Goal: Task Accomplishment & Management: Use online tool/utility

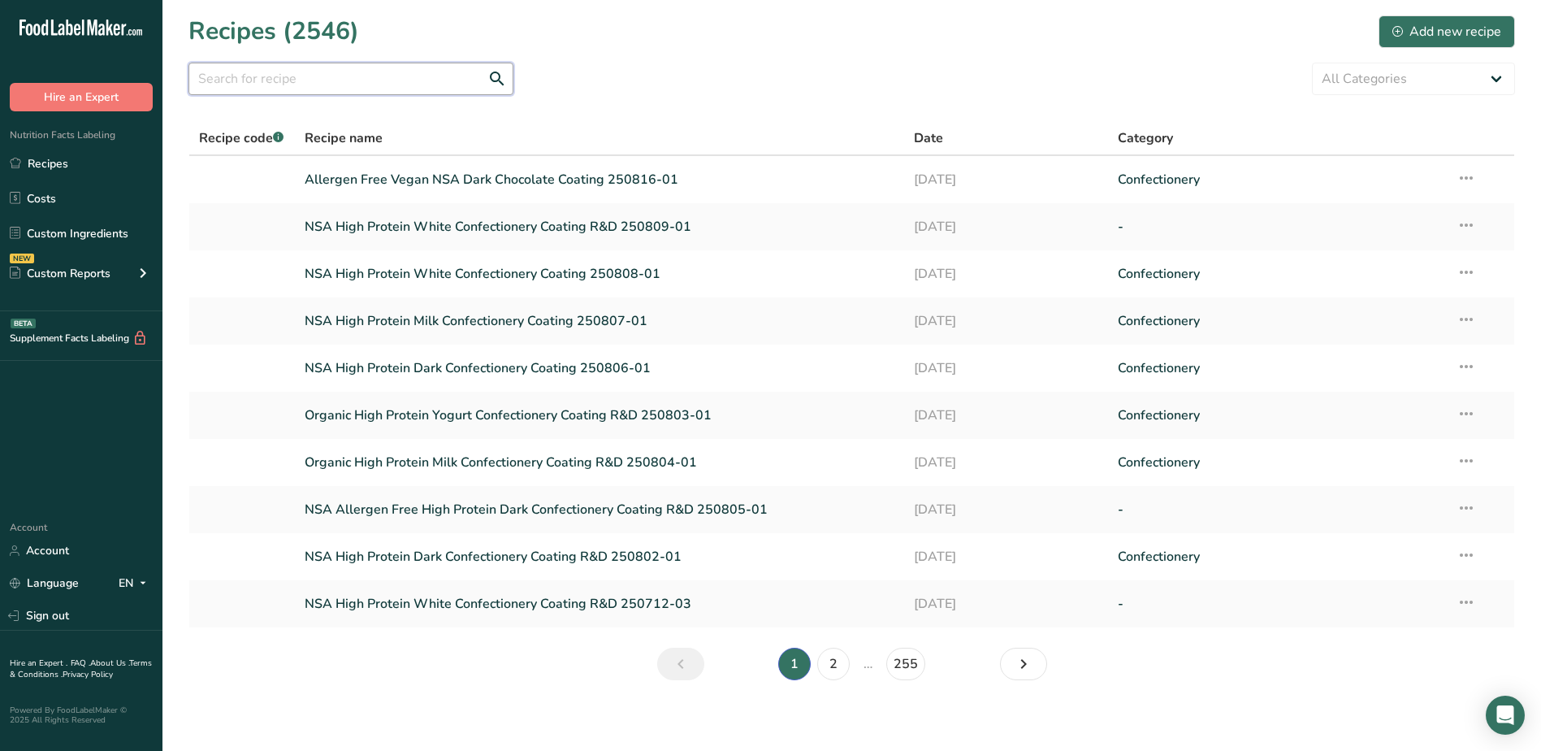
click at [427, 84] on input "text" at bounding box center [350, 79] width 325 height 32
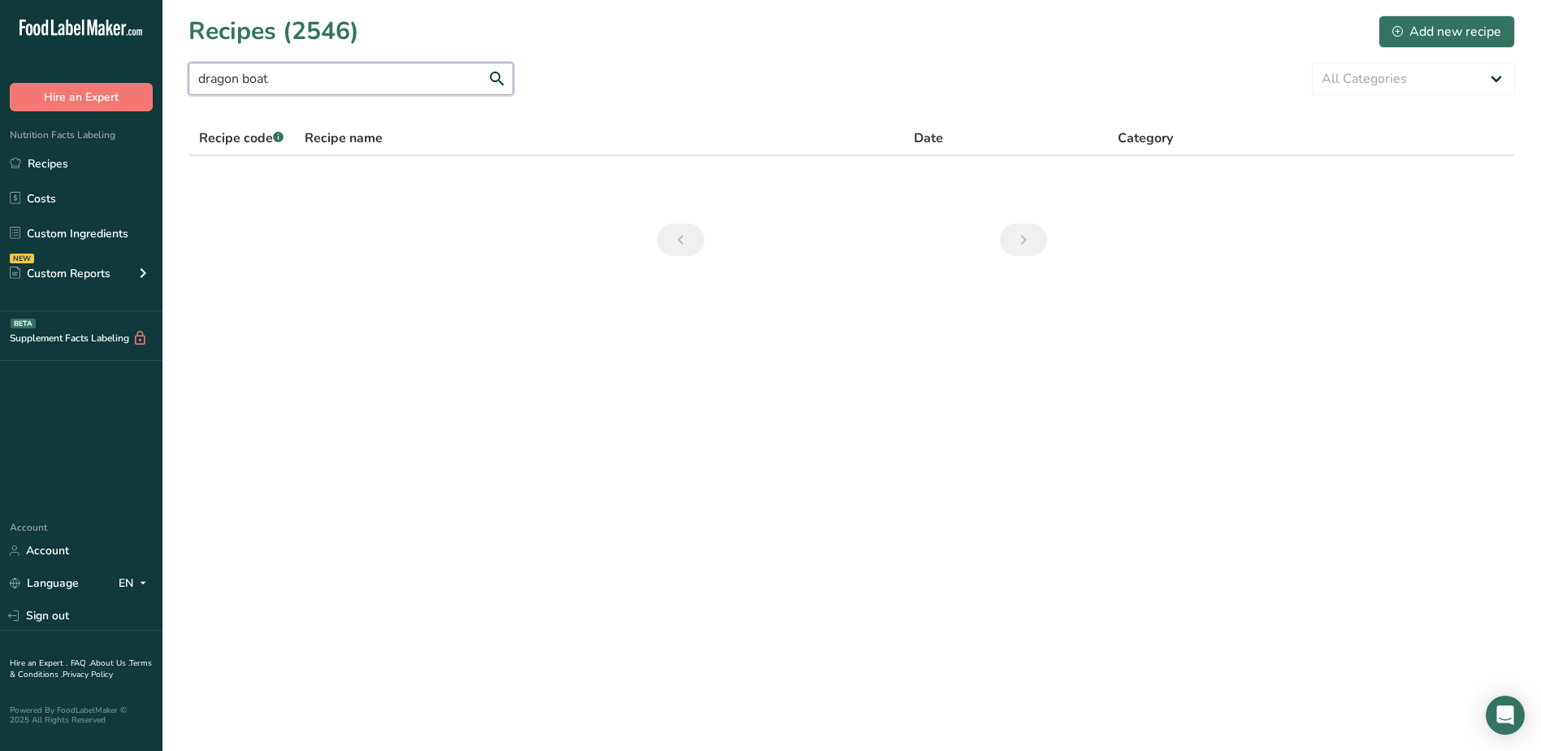
type input "dragon boat"
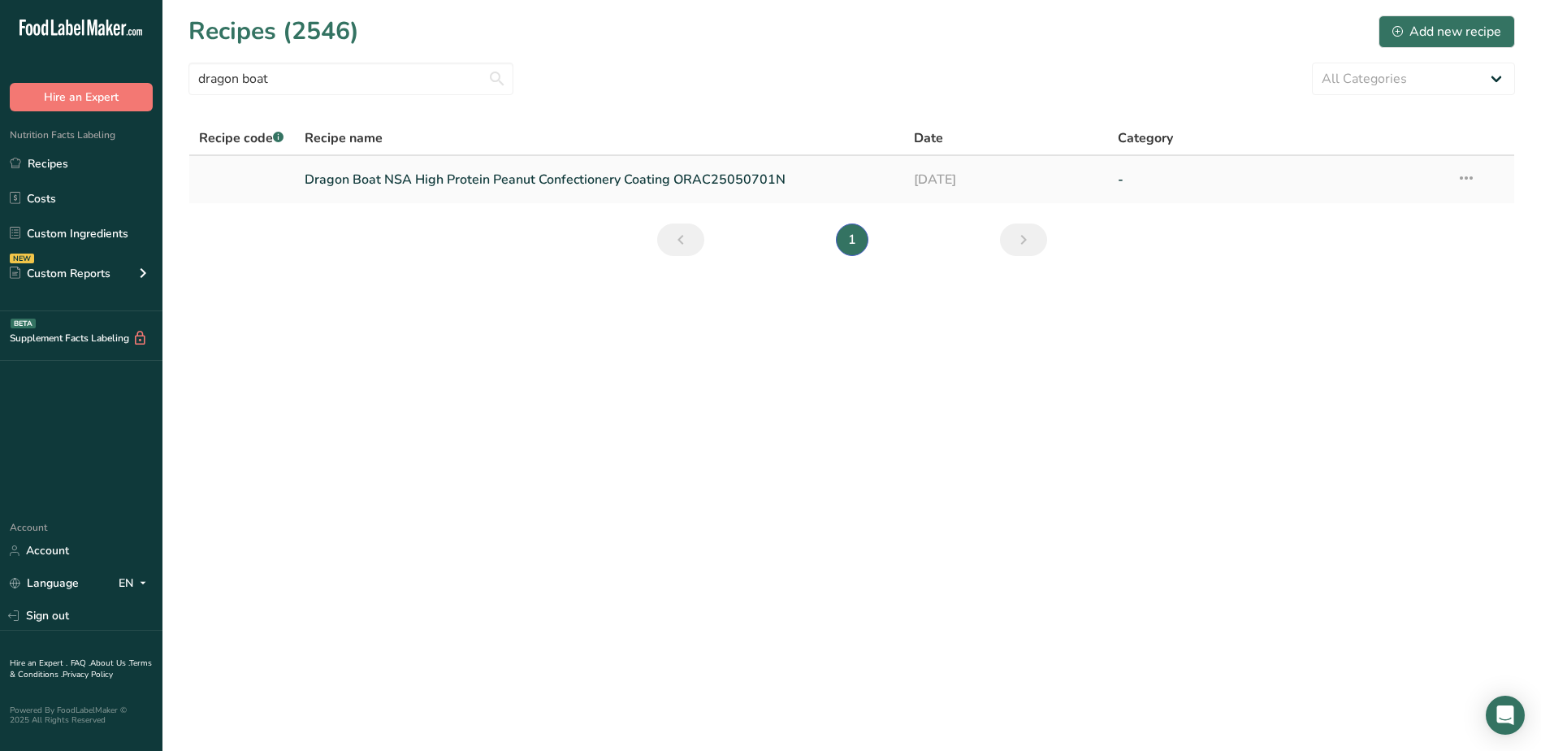
click at [458, 187] on link "Dragon Boat NSA High Protein Peanut Confectionery Coating ORAC25050701N" at bounding box center [600, 179] width 591 height 34
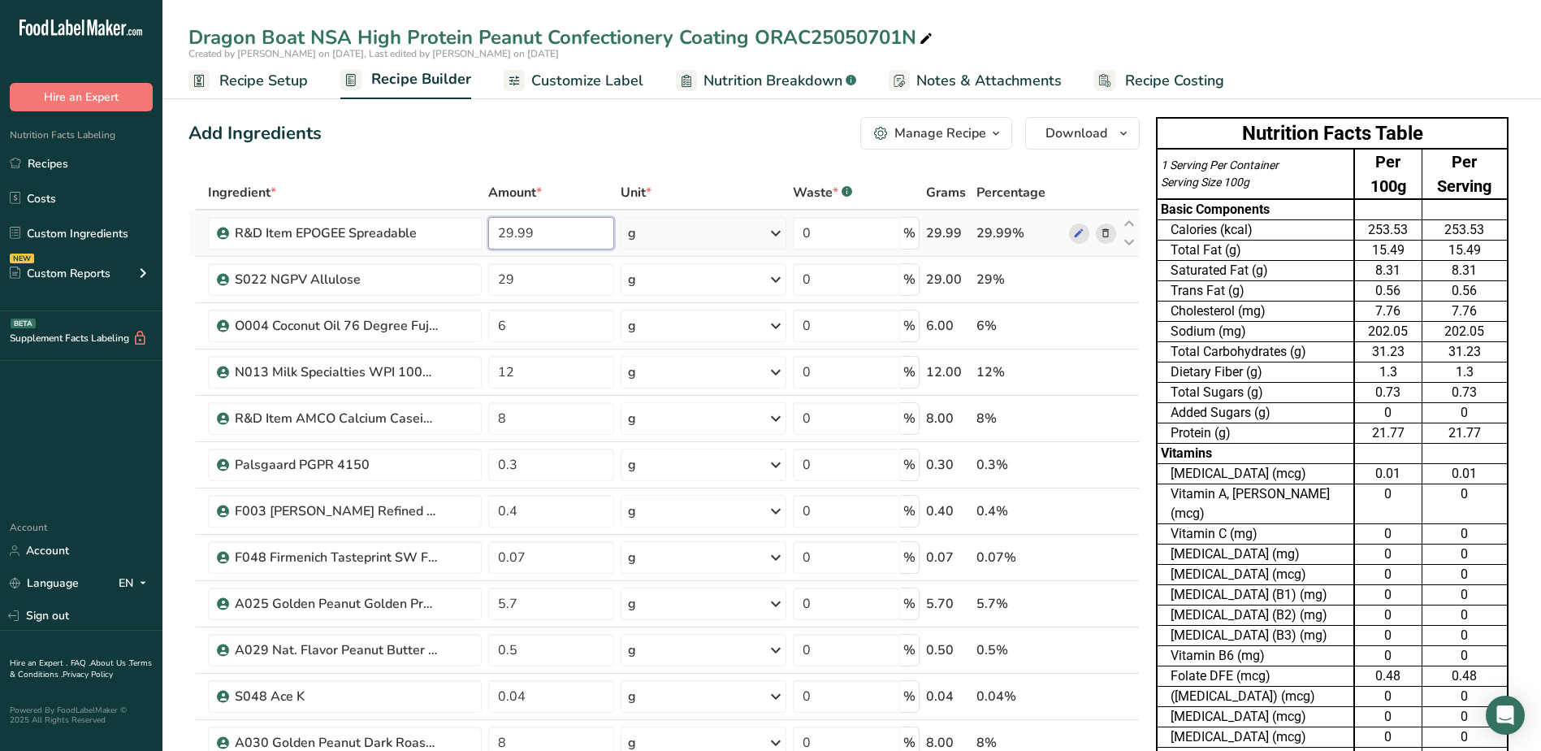
click at [544, 232] on input "29.99" at bounding box center [551, 233] width 126 height 32
type input "2"
type input "32.70"
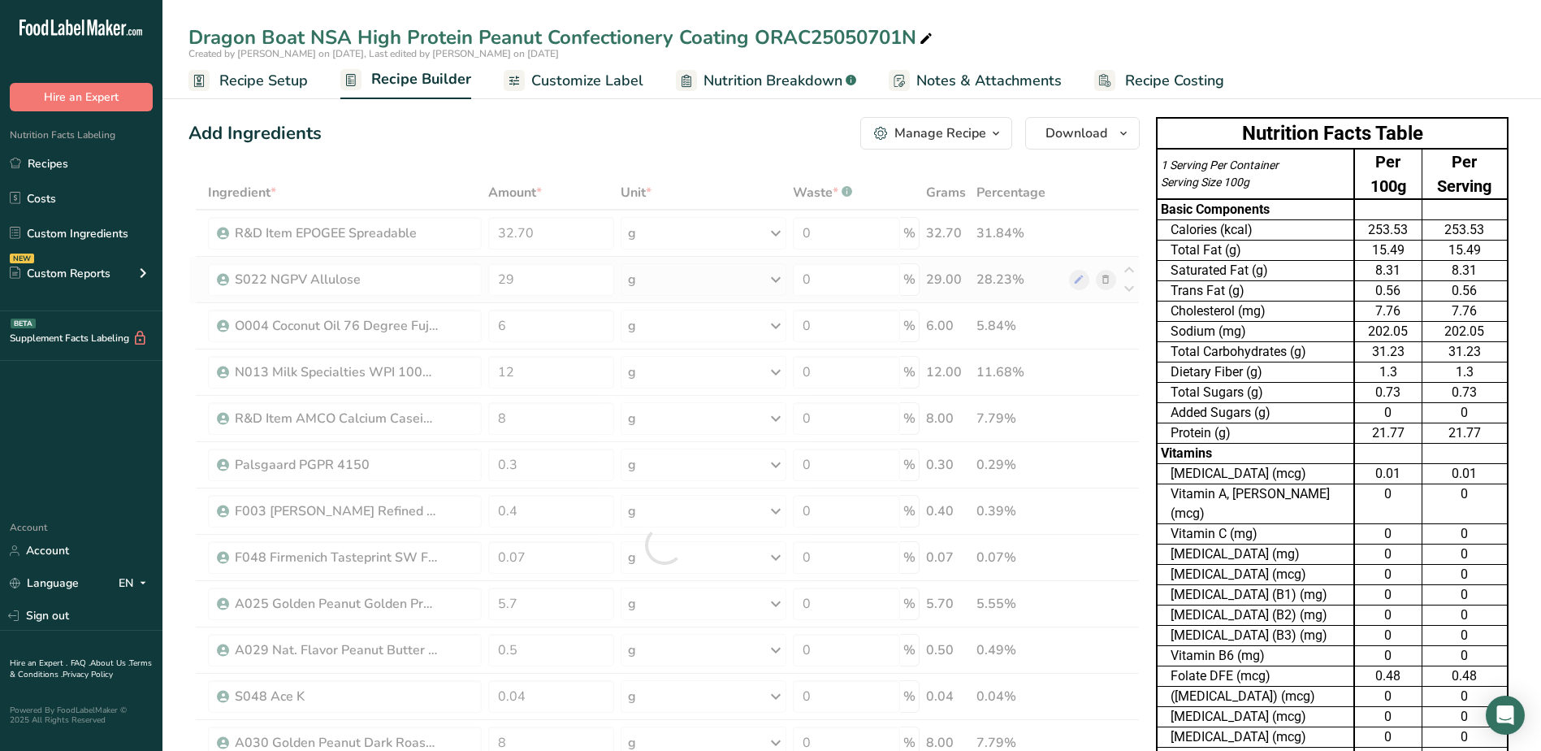
click at [1108, 282] on div "Ingredient * Amount * Unit * Waste * .a-a{fill:#347362;}.b-a{fill:#fff;} Grams …" at bounding box center [663, 544] width 951 height 738
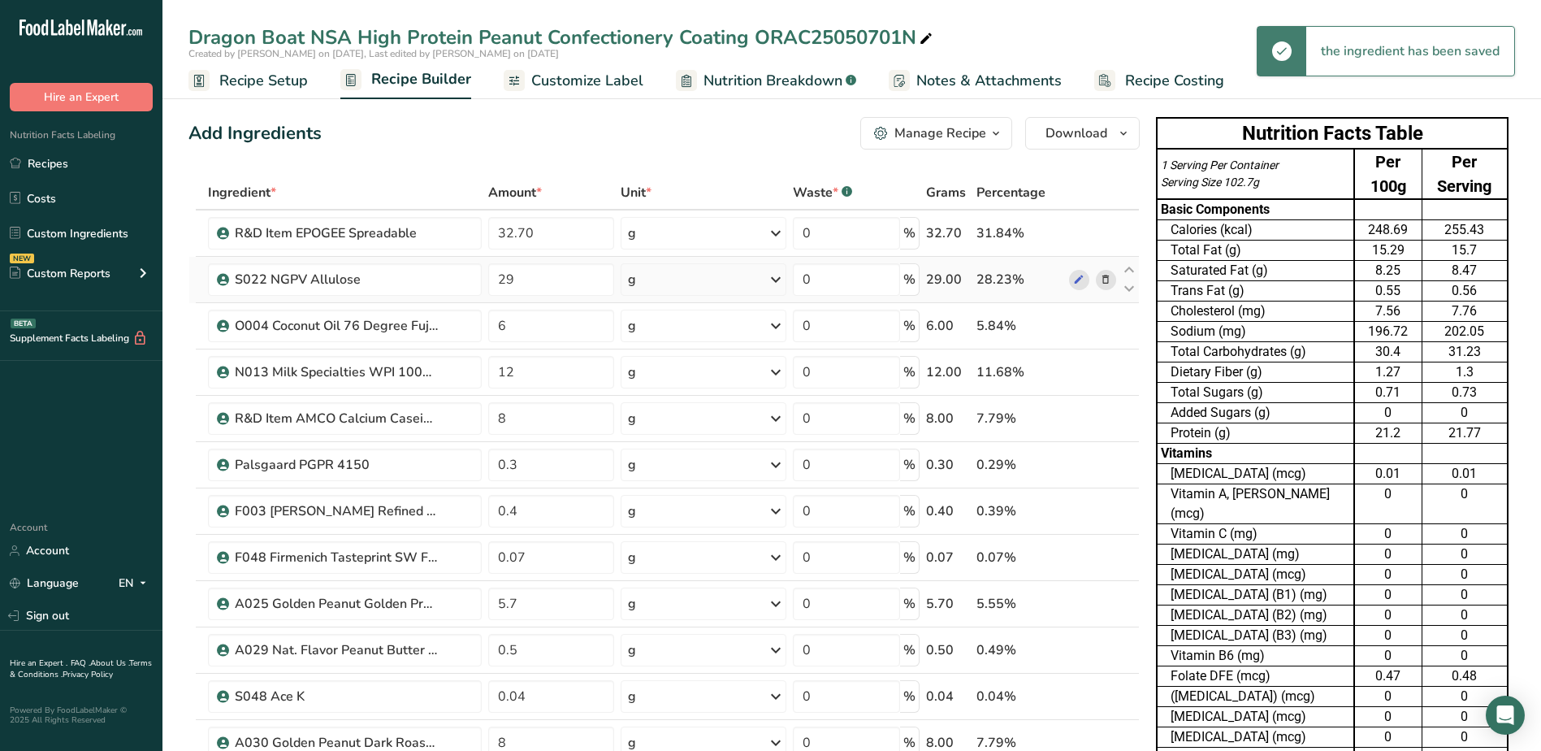
click at [1108, 280] on icon at bounding box center [1105, 279] width 11 height 17
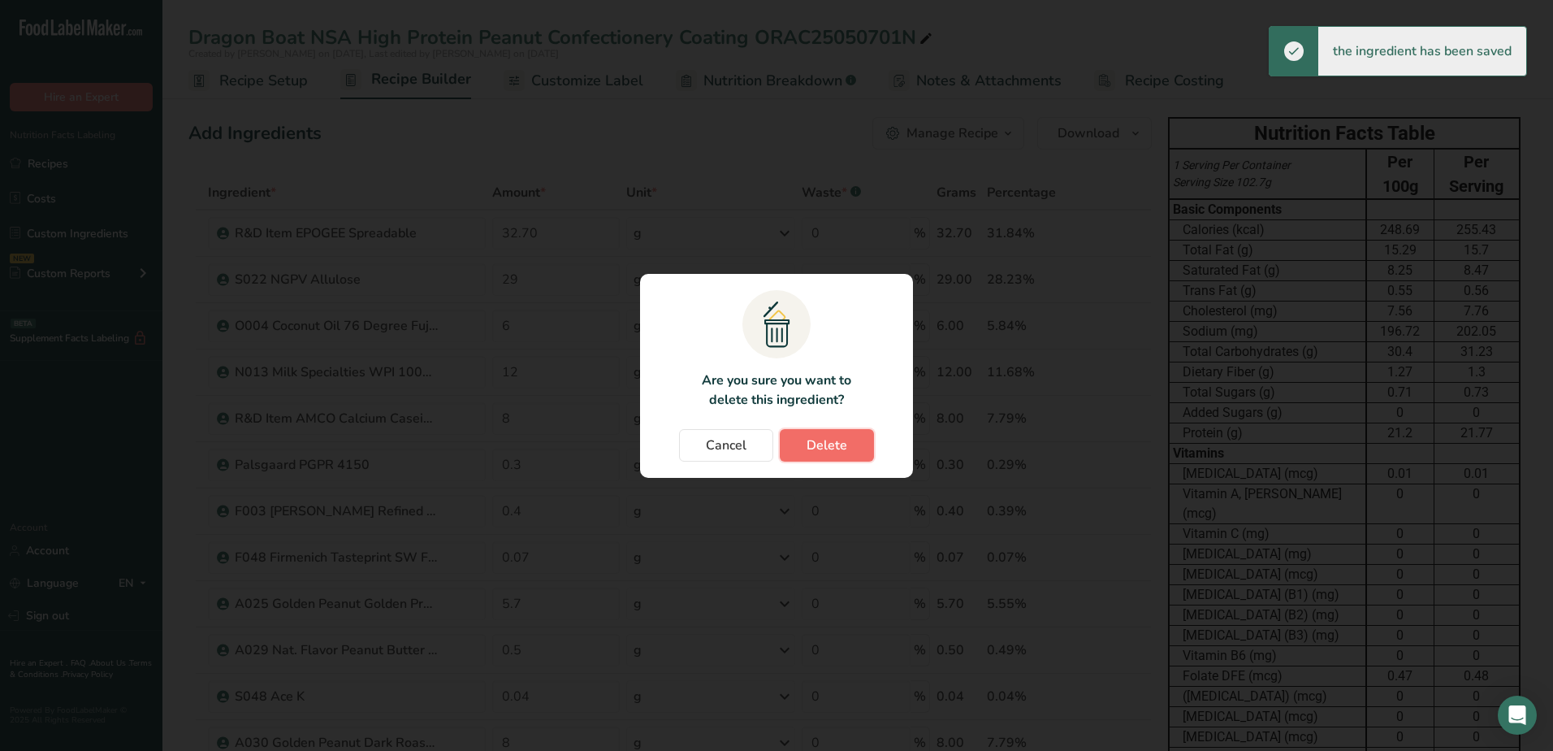
click at [818, 437] on span "Delete" at bounding box center [827, 444] width 41 height 19
type input "6"
type input "12"
type input "8"
type input "0.3"
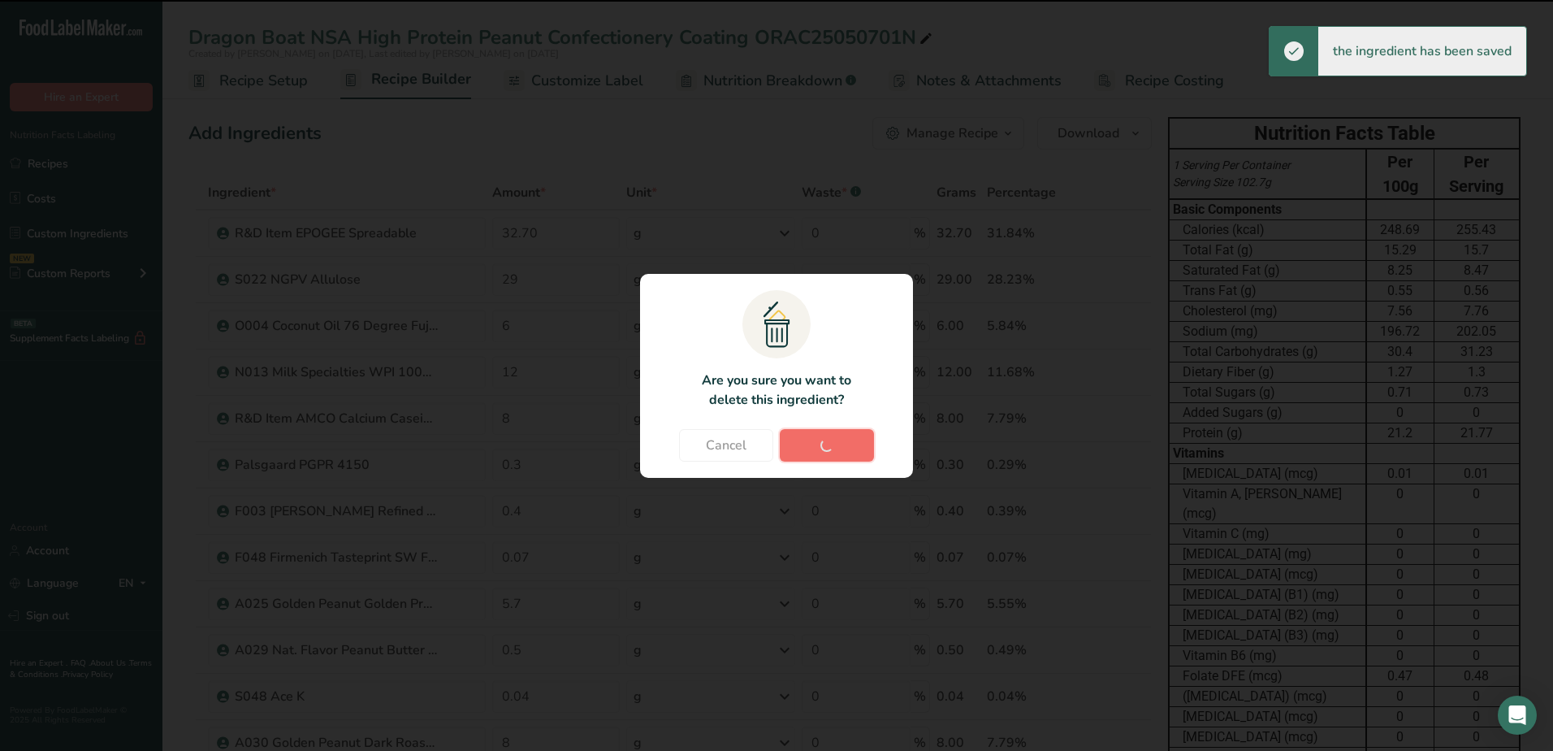
type input "0.4"
type input "0.07"
type input "5.7"
type input "0.5"
type input "0.04"
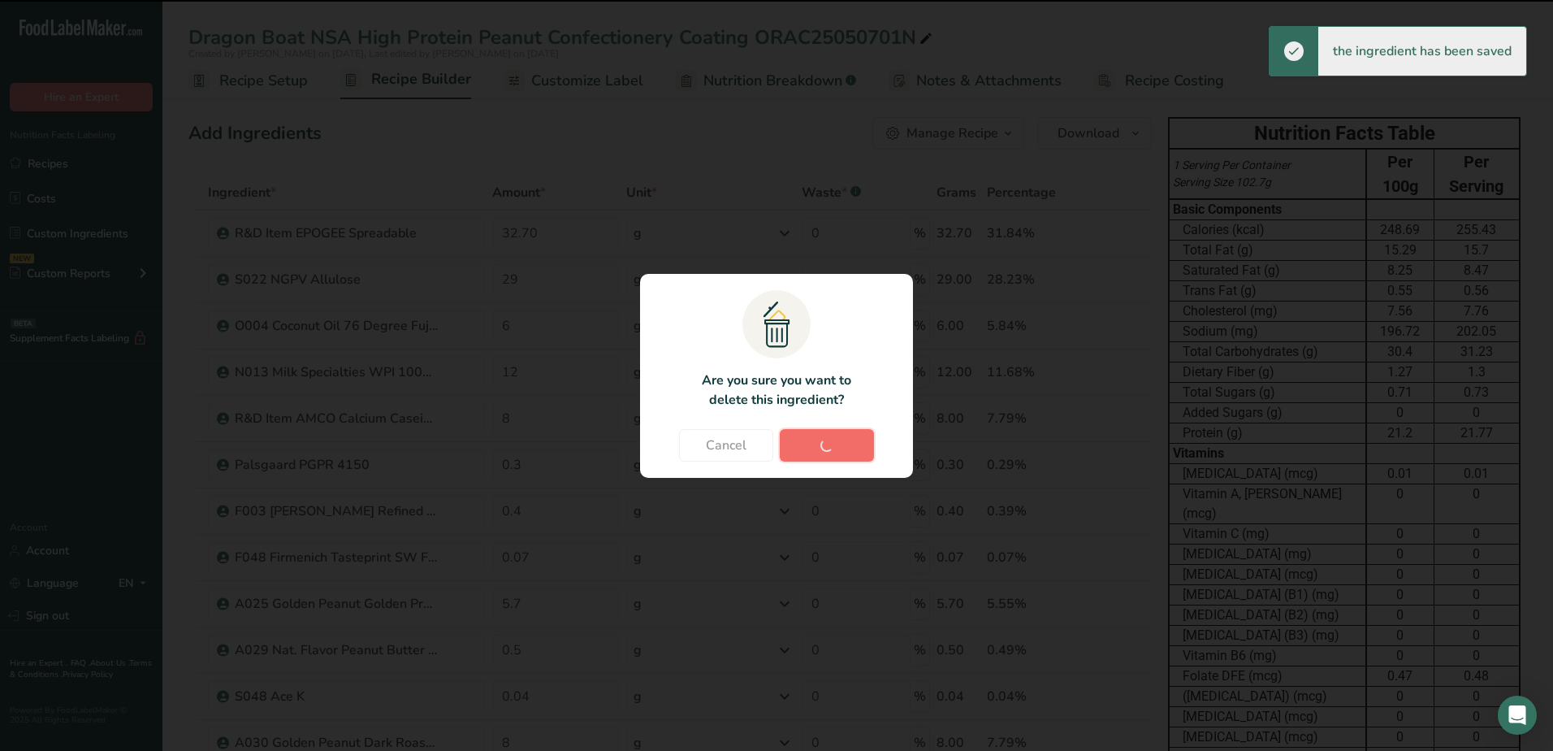
type input "8"
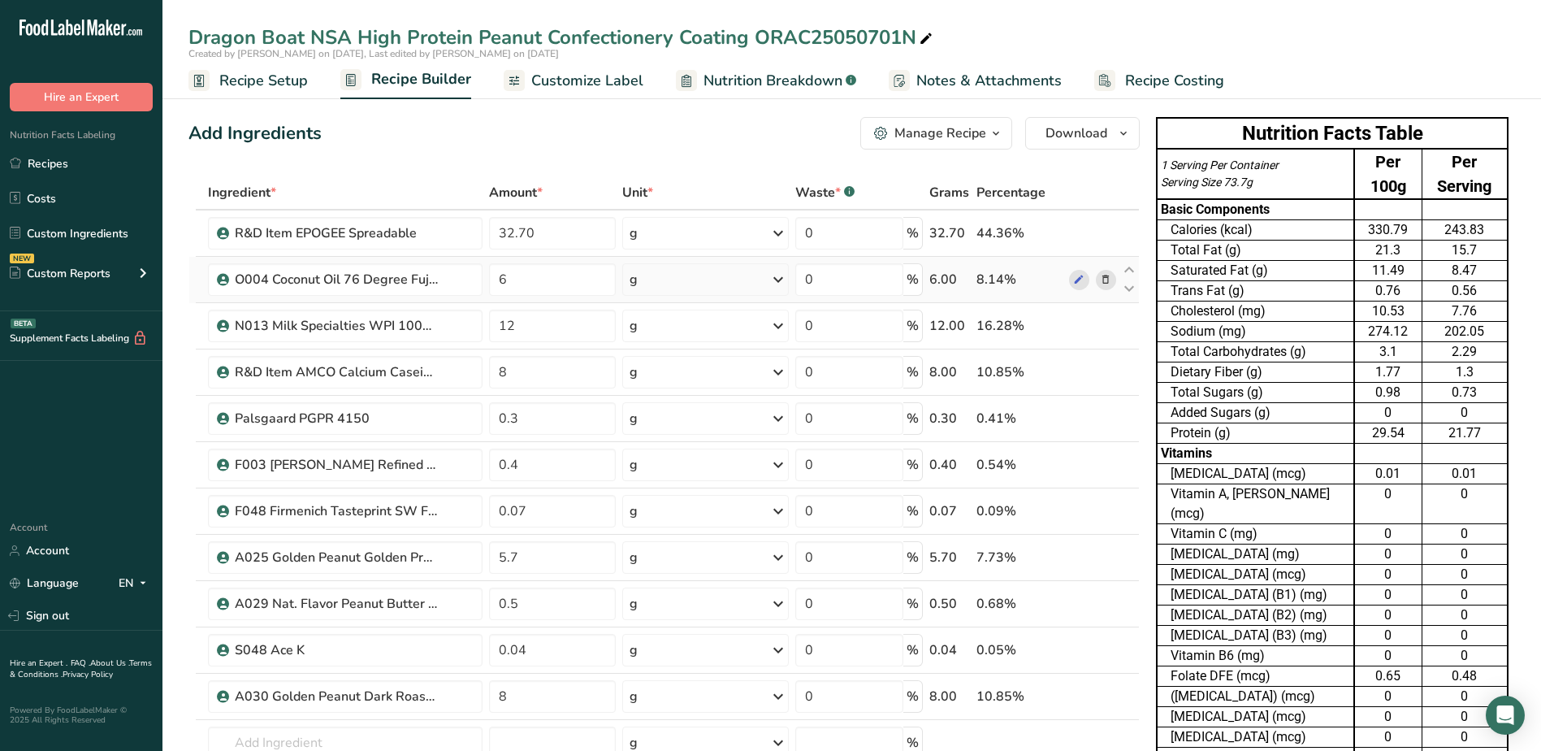
click at [1108, 286] on icon at bounding box center [1105, 279] width 11 height 17
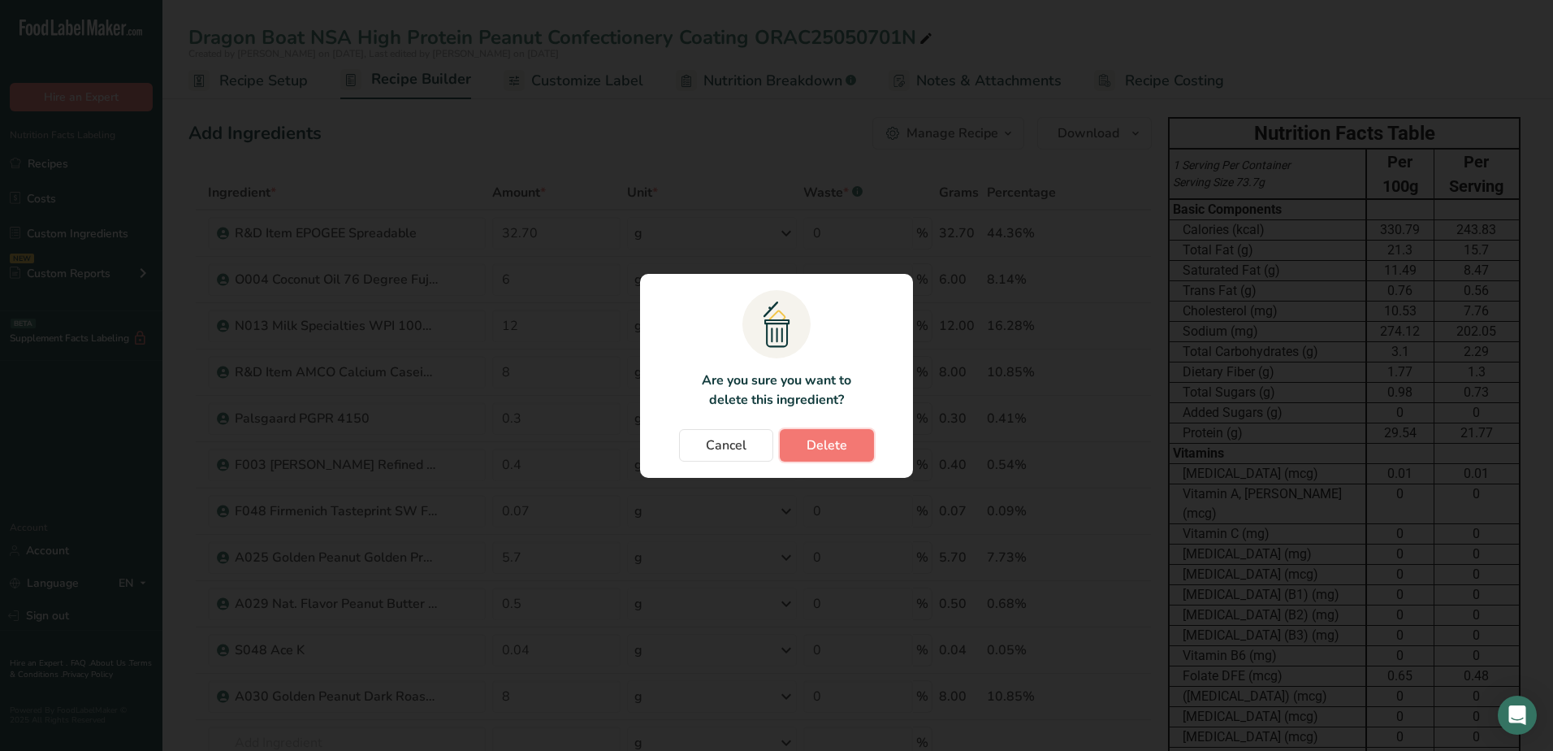
click at [864, 439] on button "Delete" at bounding box center [827, 445] width 94 height 32
type input "12"
type input "8"
type input "0.3"
type input "0.4"
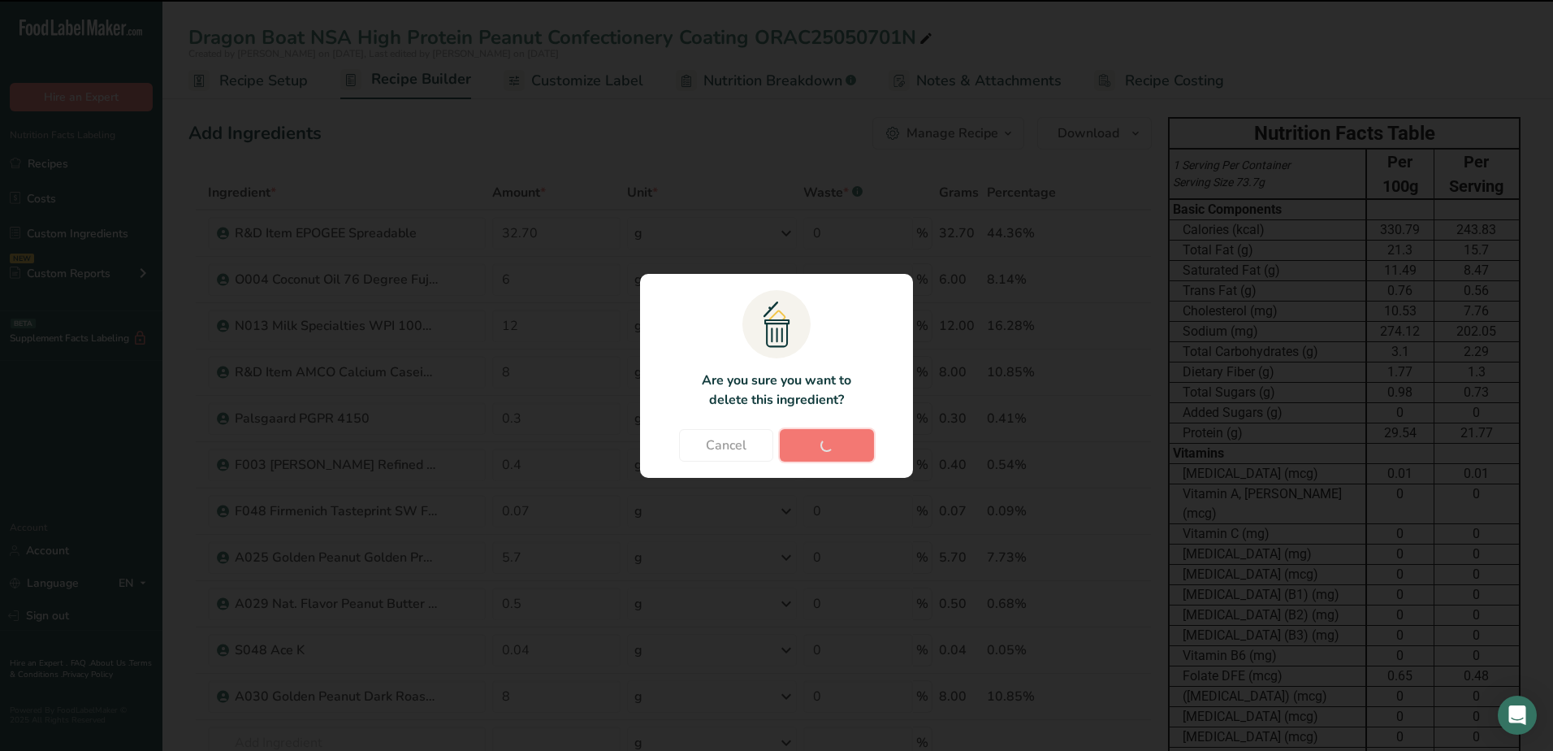
type input "0.07"
type input "5.7"
type input "0.5"
type input "0.04"
type input "8"
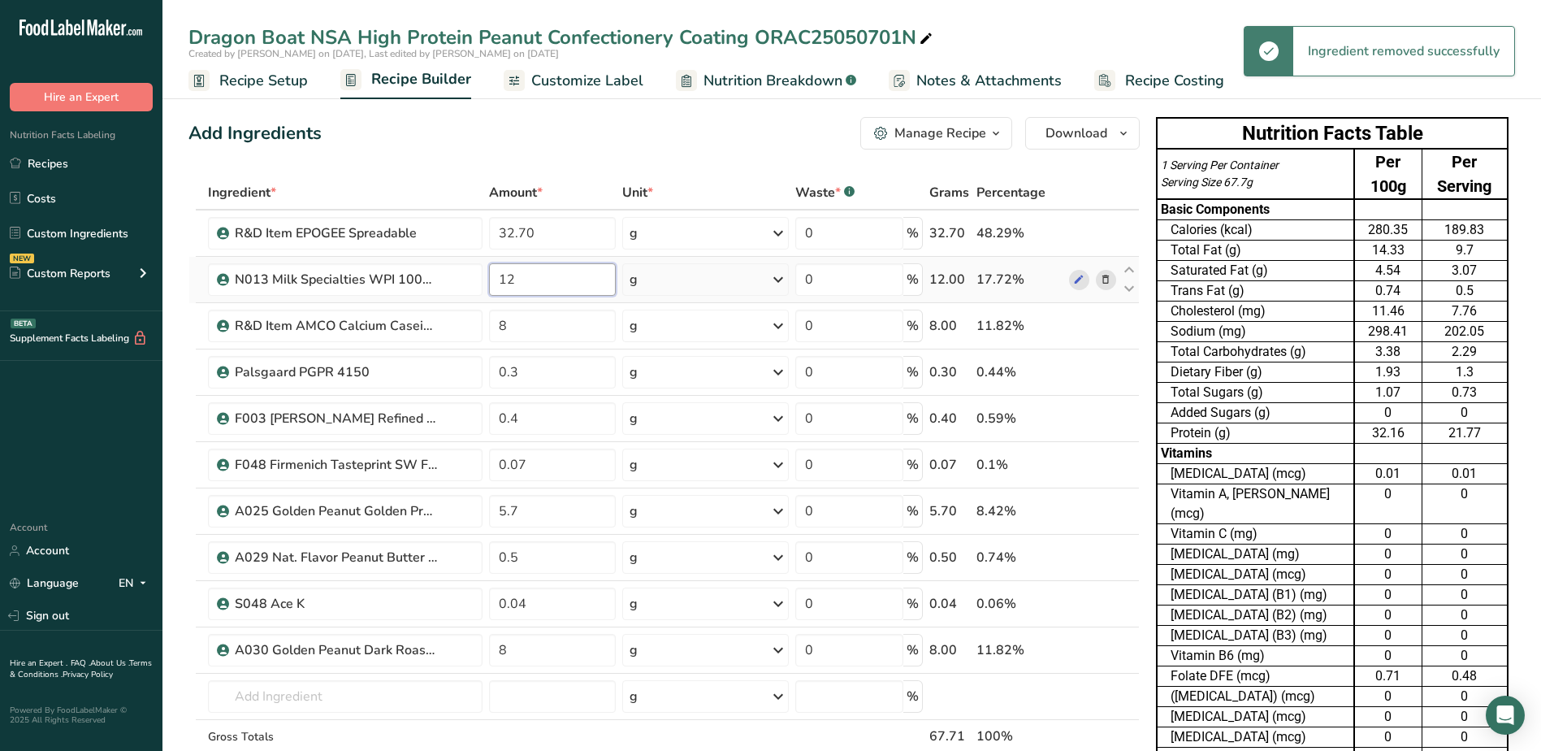
click at [534, 275] on input "12" at bounding box center [552, 279] width 127 height 32
drag, startPoint x: 534, startPoint y: 275, endPoint x: 491, endPoint y: 277, distance: 43.1
click at [491, 277] on input "12" at bounding box center [552, 279] width 127 height 32
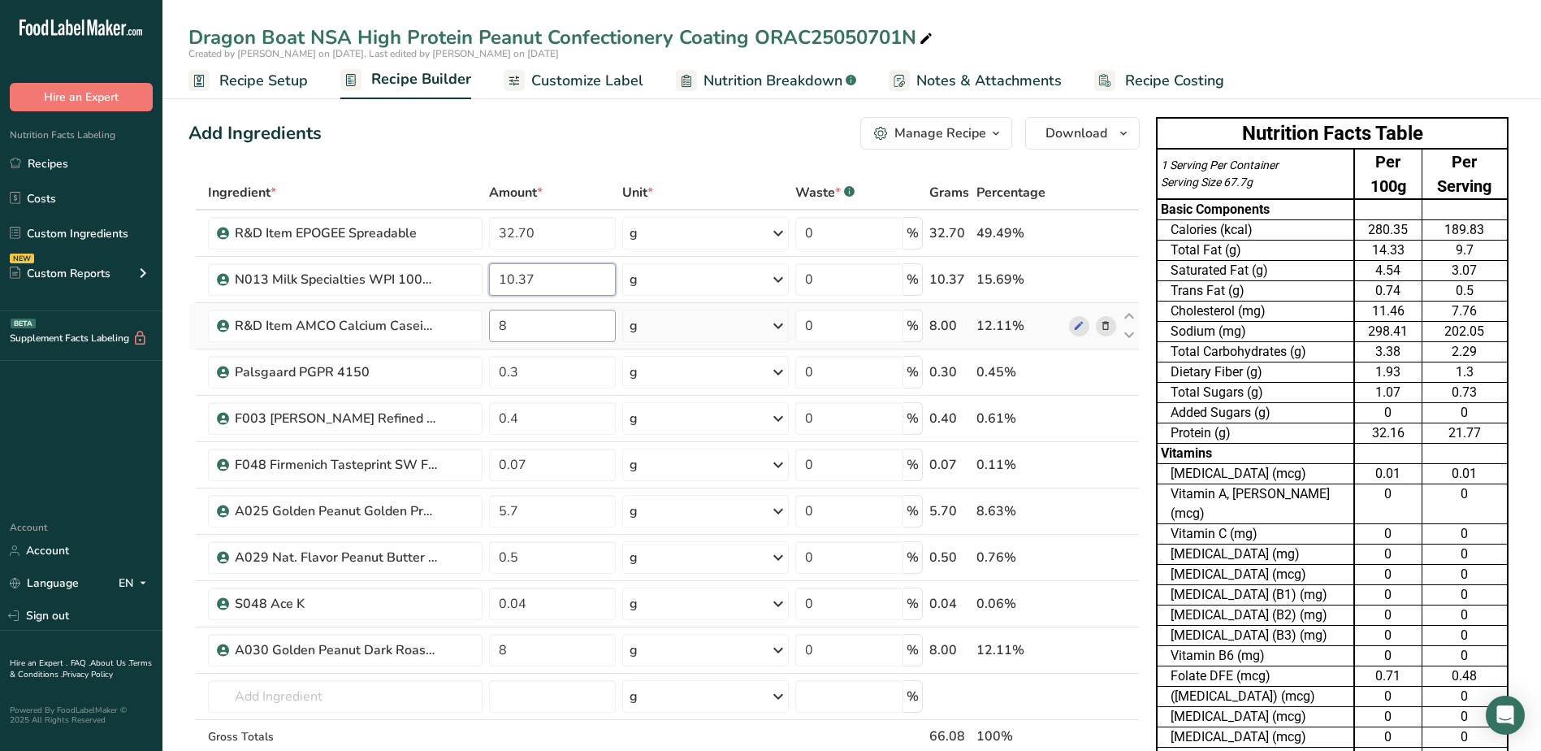
type input "10.37"
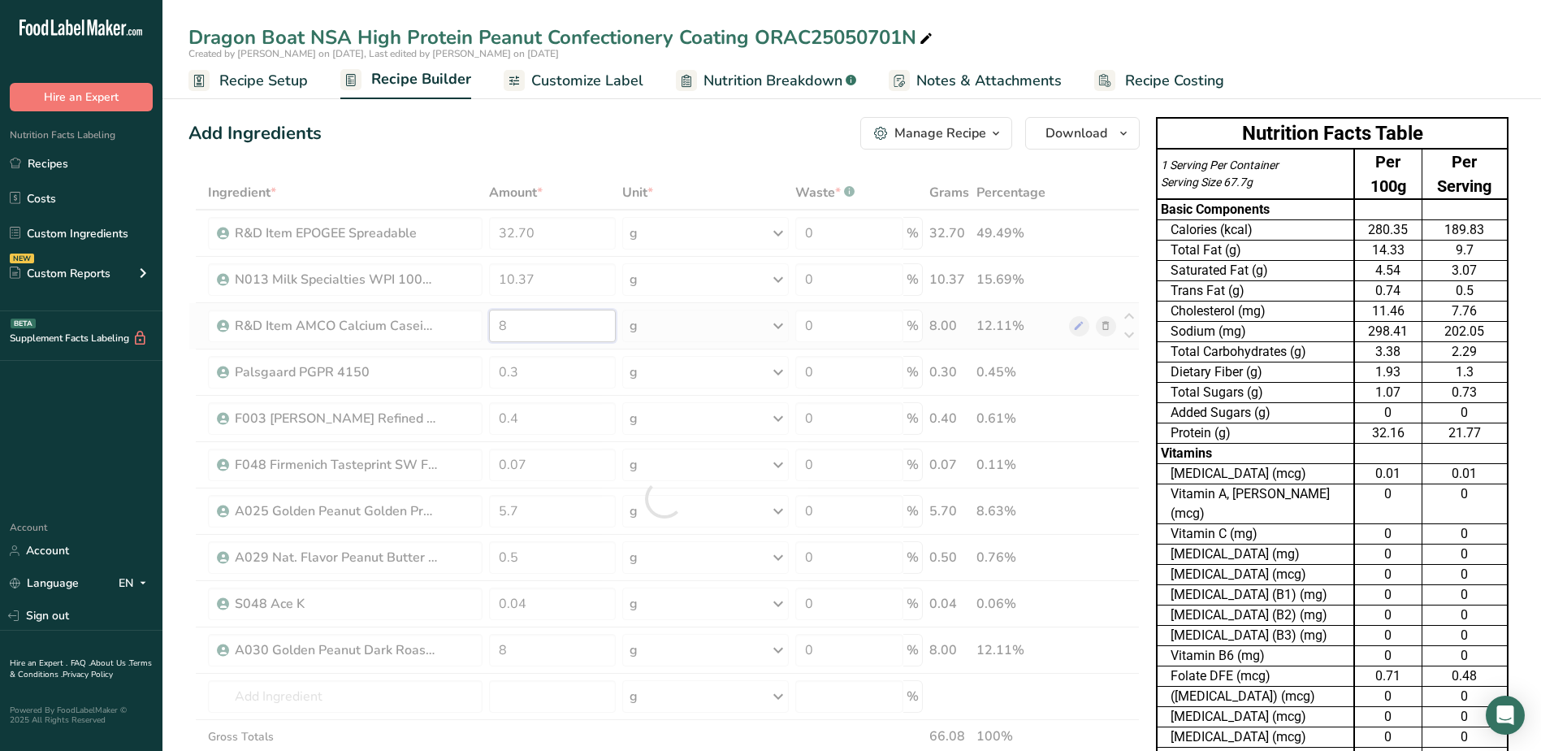
click at [516, 321] on div "Ingredient * Amount * Unit * Waste * .a-a{fill:#347362;}.b-a{fill:#fff;} Grams …" at bounding box center [663, 498] width 951 height 646
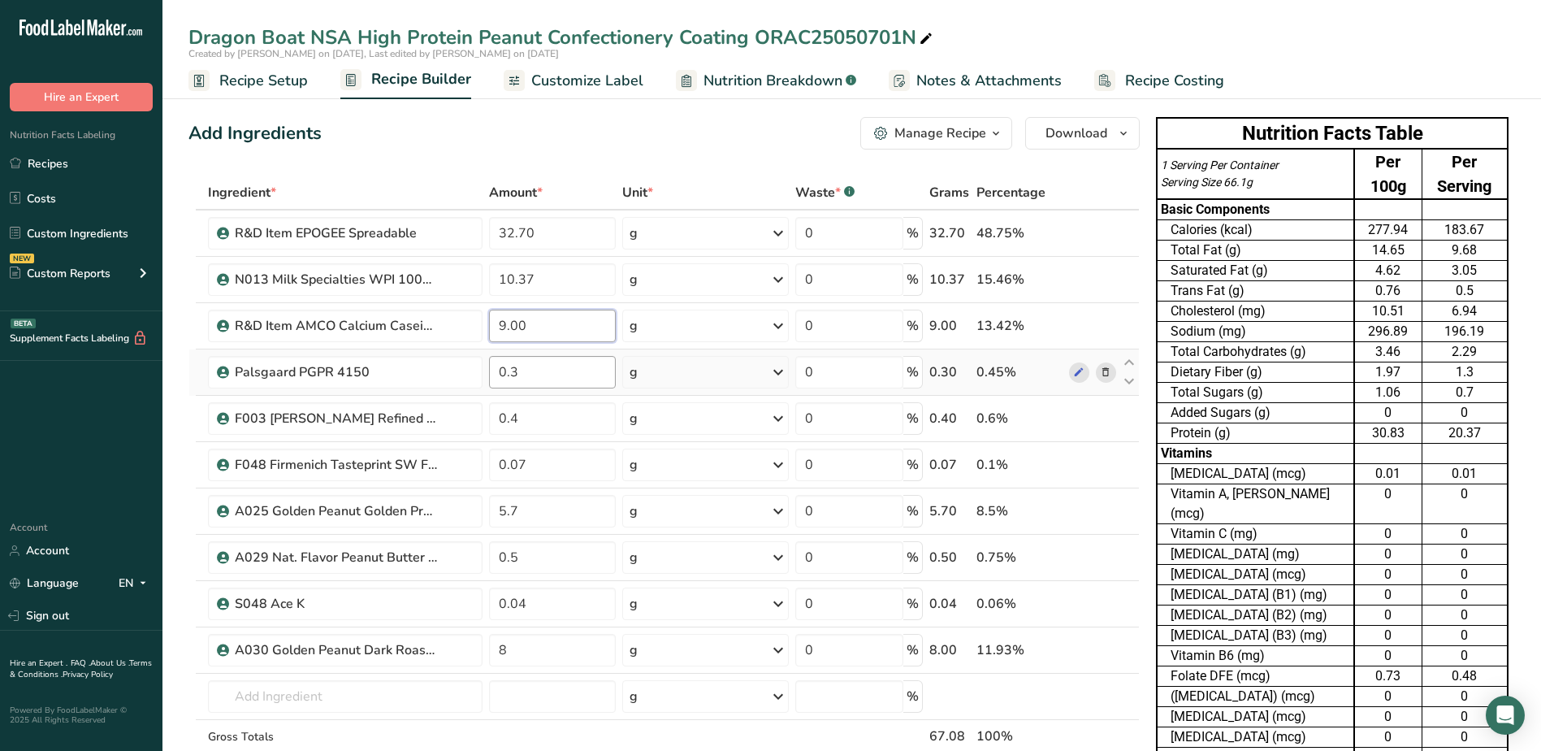
type input "9.00"
click at [543, 376] on div "Ingredient * Amount * Unit * Waste * .a-a{fill:#347362;}.b-a{fill:#fff;} Grams …" at bounding box center [663, 498] width 951 height 646
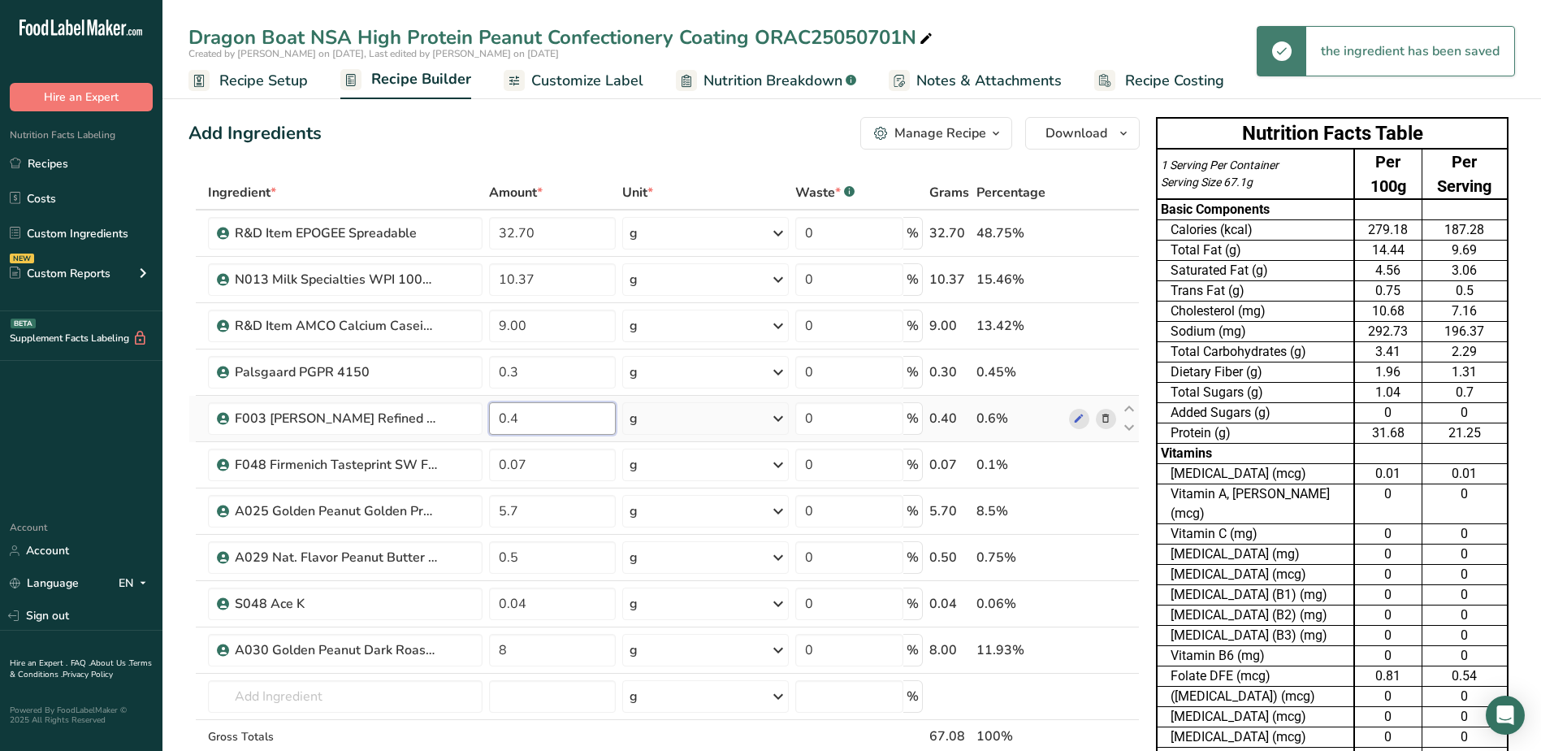
click at [548, 406] on div "Ingredient * Amount * Unit * Waste * .a-a{fill:#347362;}.b-a{fill:#fff;} Grams …" at bounding box center [663, 498] width 951 height 646
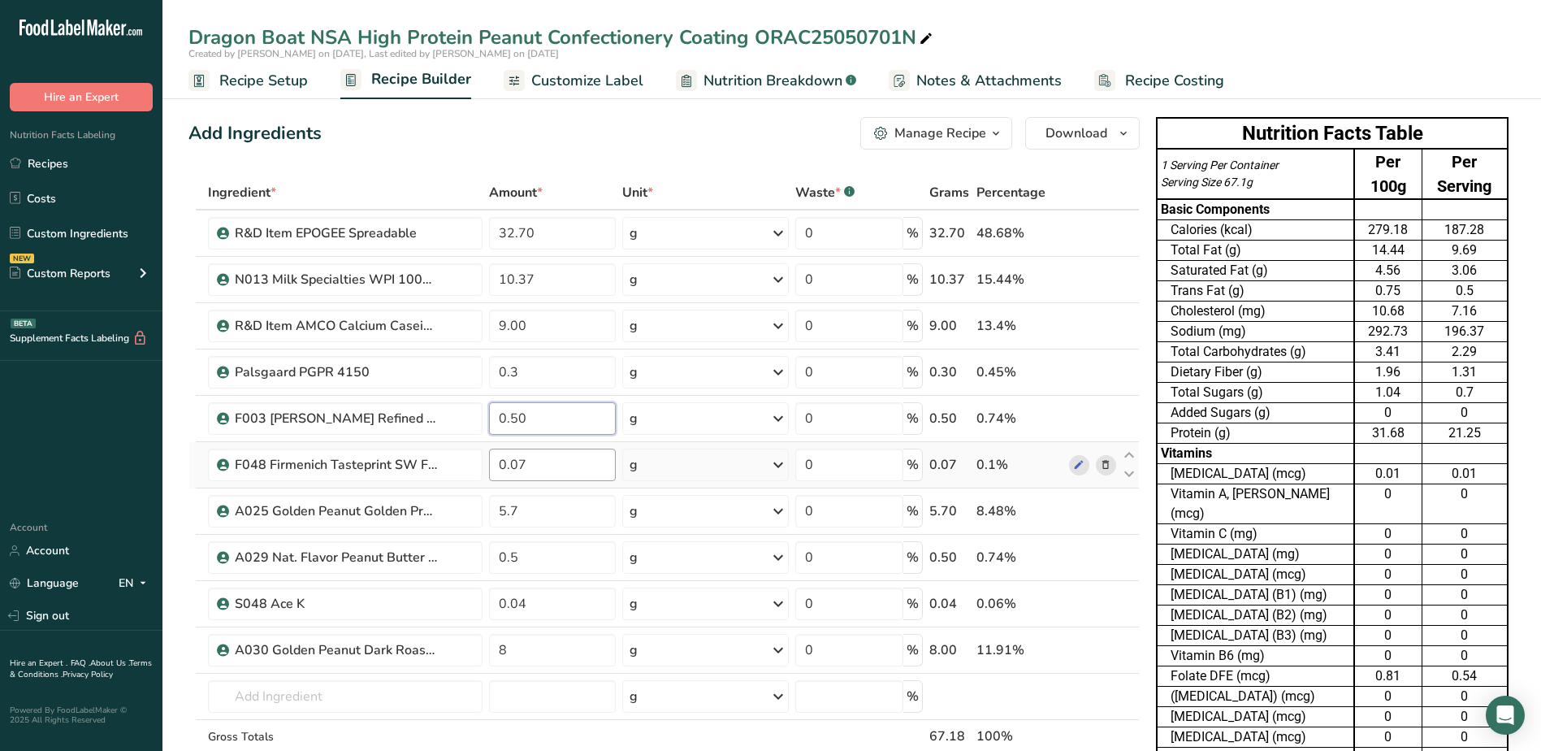
type input "0.50"
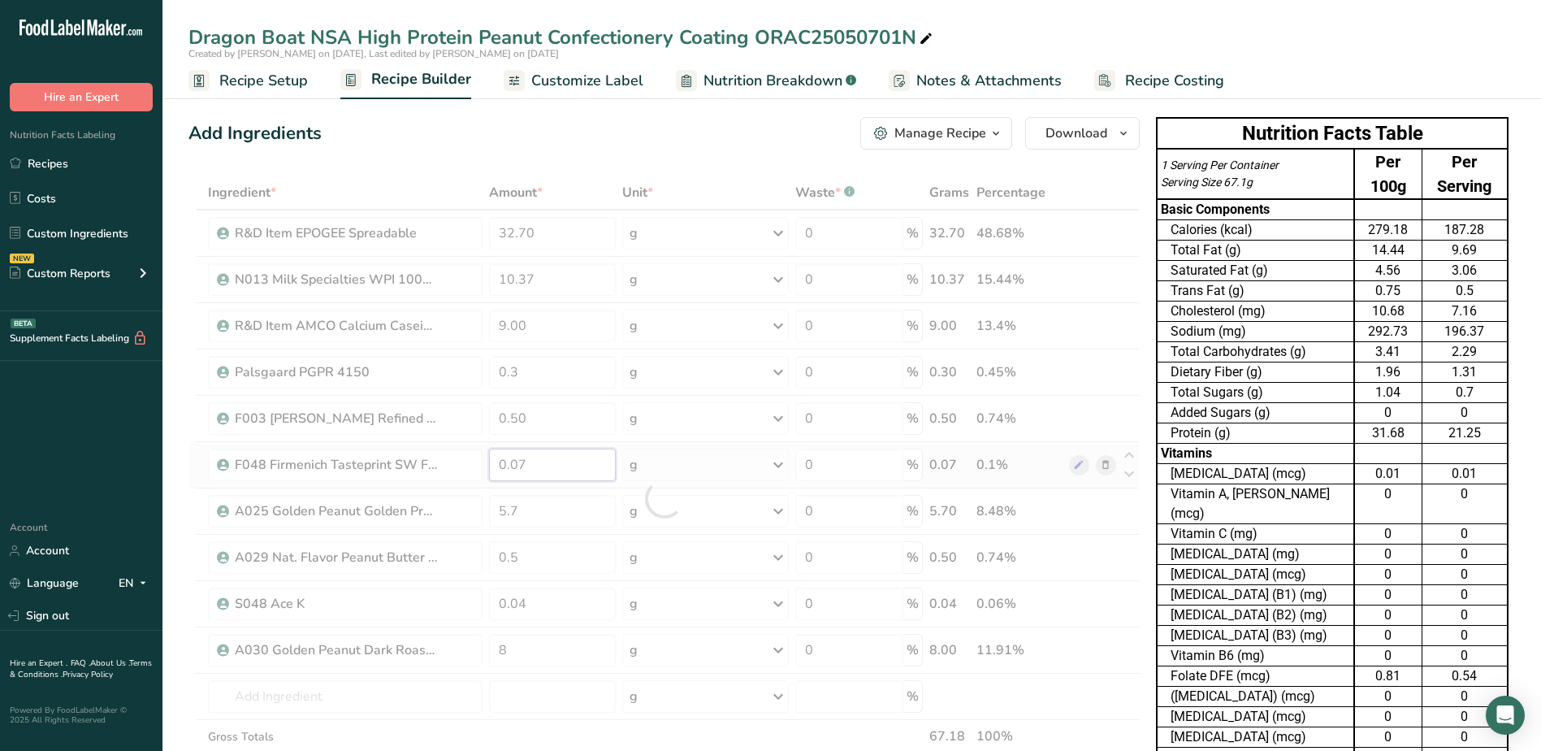
click at [539, 470] on div "Ingredient * Amount * Unit * Waste * .a-a{fill:#347362;}.b-a{fill:#fff;} Grams …" at bounding box center [663, 498] width 951 height 646
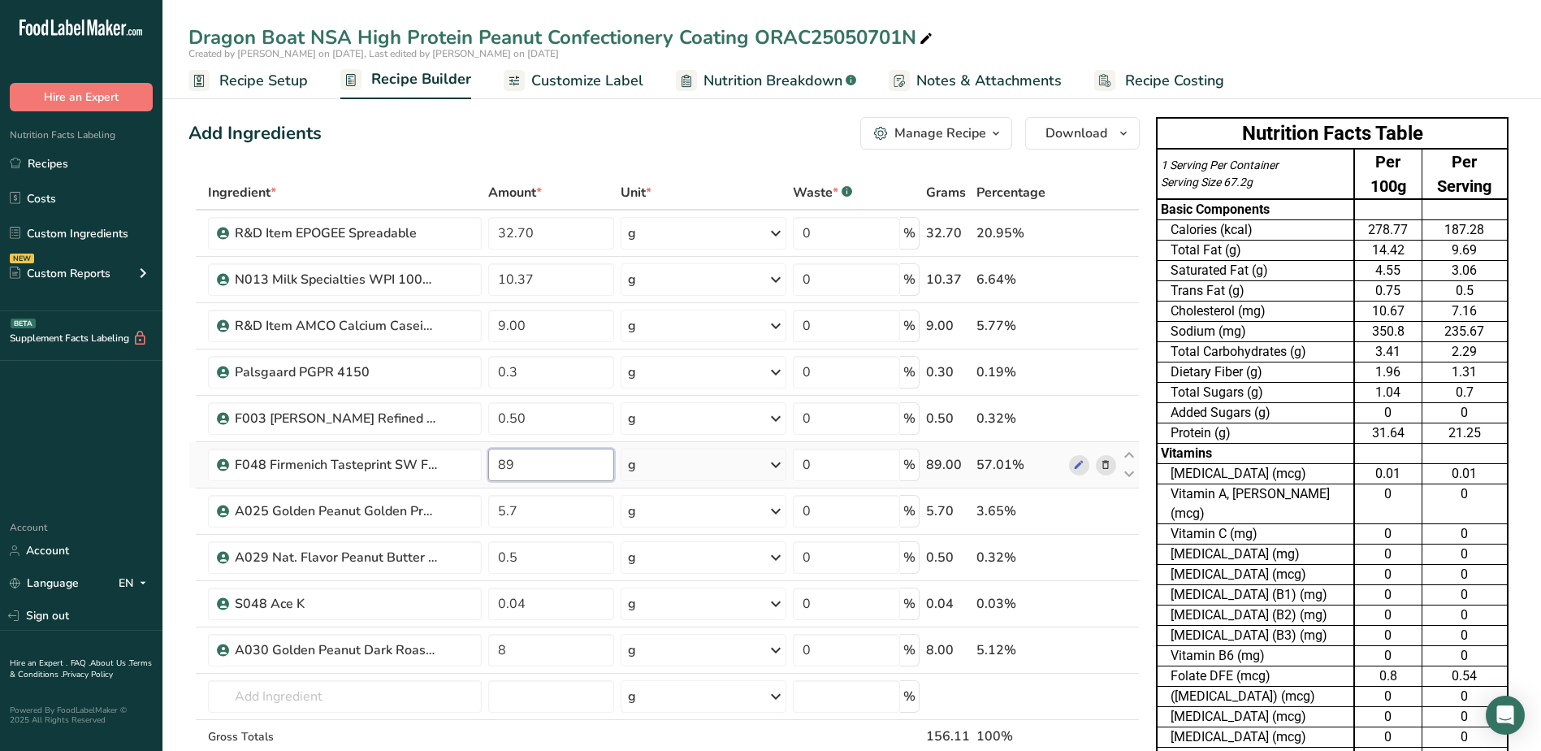
type input "8"
type input "9"
type input "0.09"
click at [523, 505] on div "Ingredient * Amount * Unit * Waste * .a-a{fill:#347362;}.b-a{fill:#fff;} Grams …" at bounding box center [663, 498] width 951 height 646
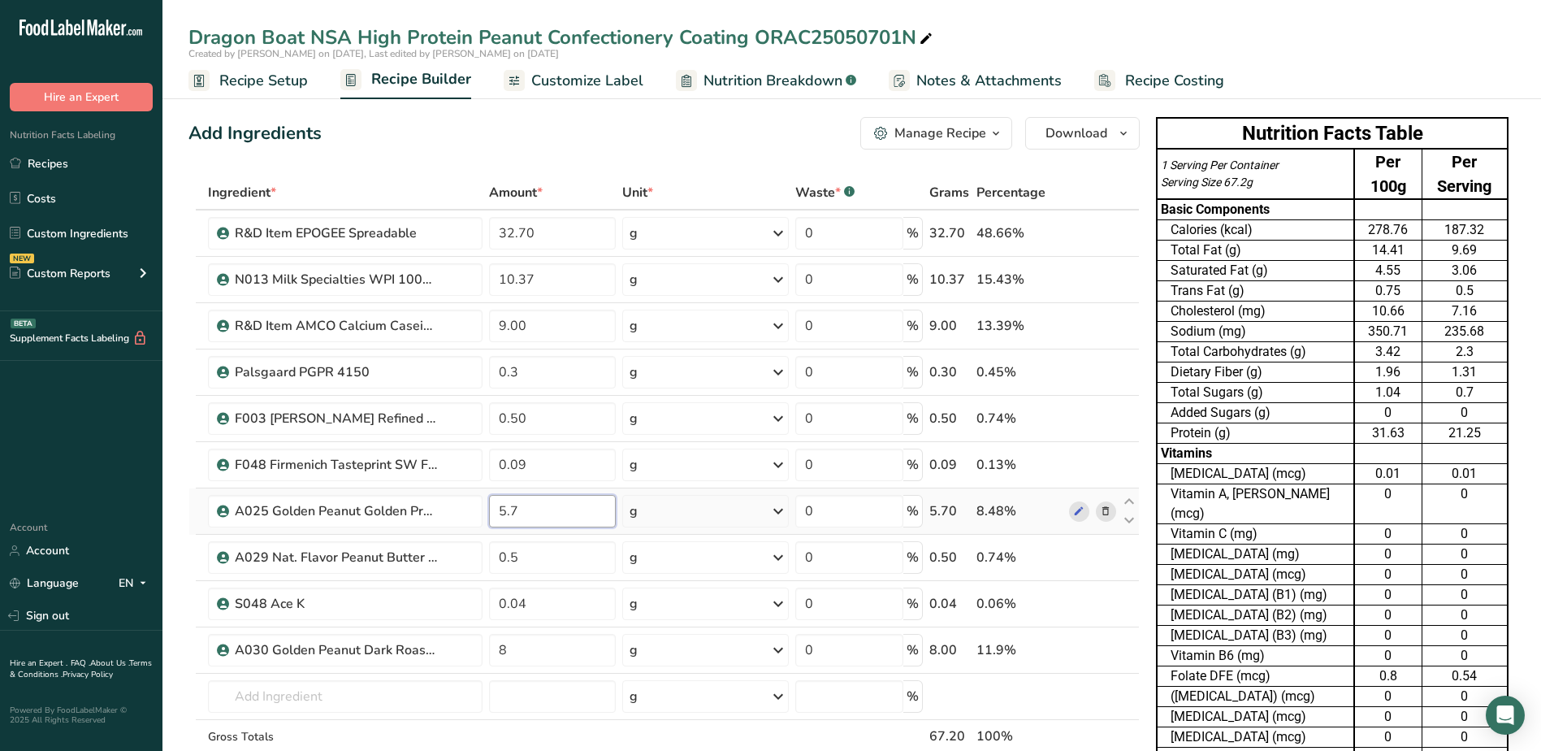
type input "5"
type input "3.00"
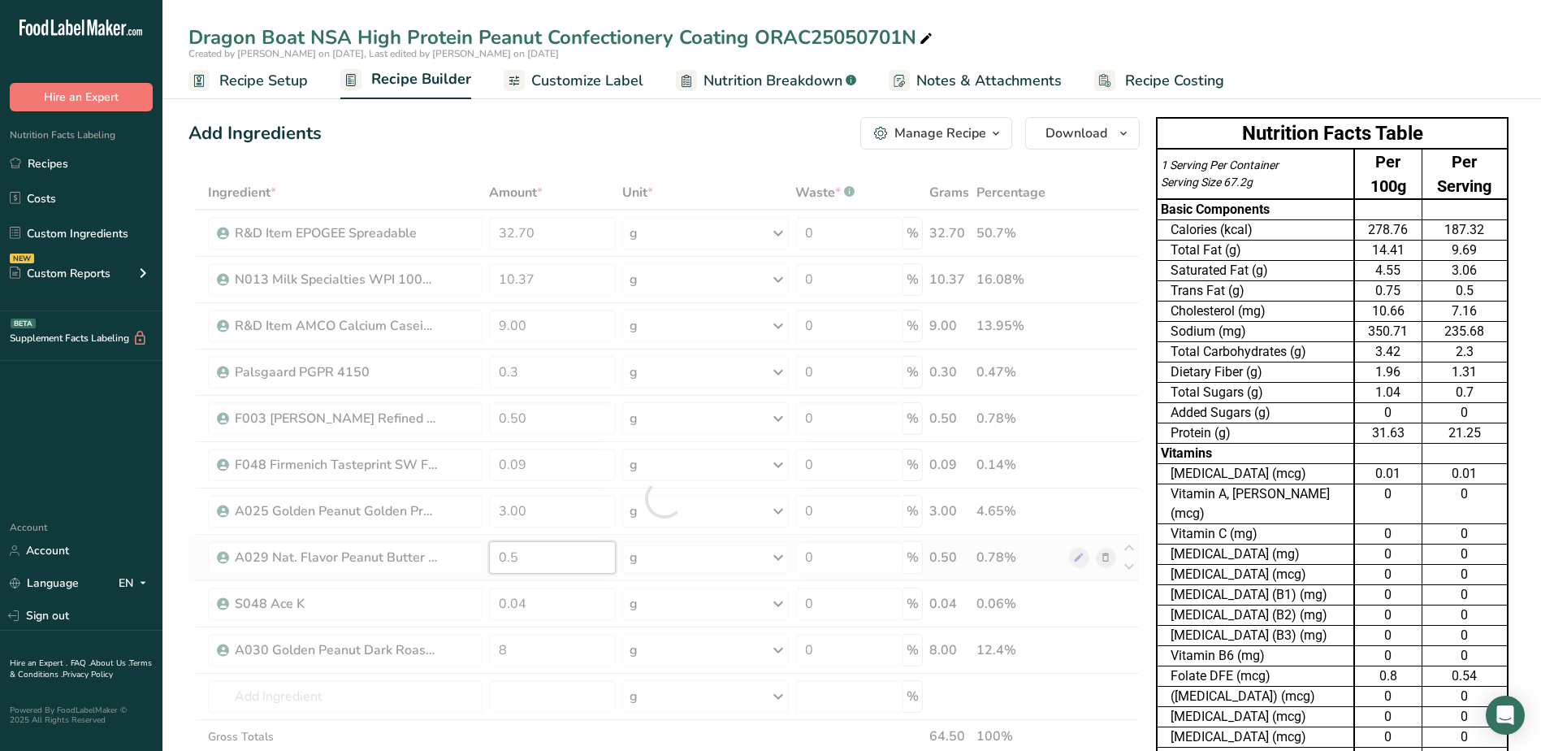
click at [548, 551] on div "Ingredient * Amount * Unit * Waste * .a-a{fill:#347362;}.b-a{fill:#fff;} Grams …" at bounding box center [663, 498] width 951 height 646
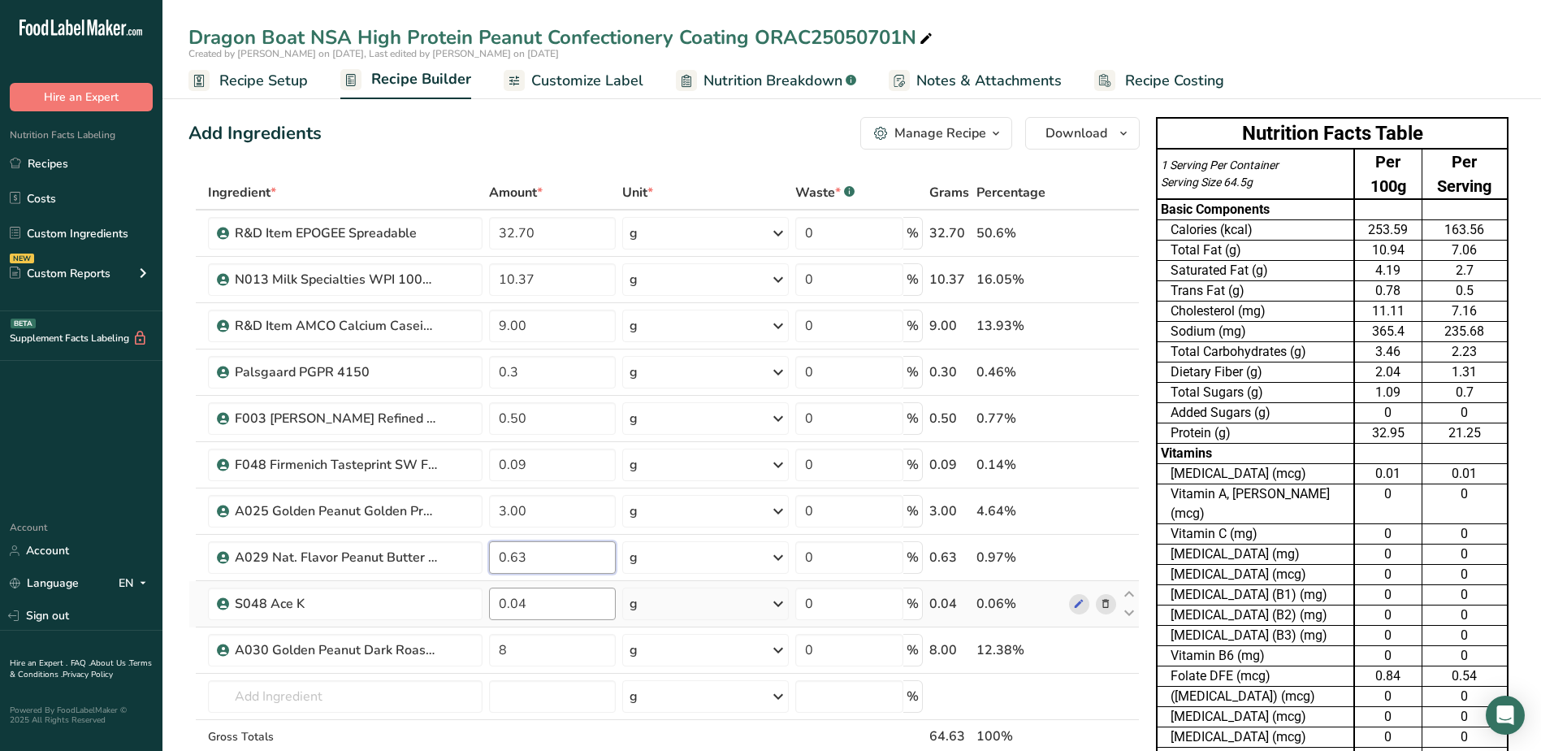
type input "0.63"
click at [557, 610] on div "Ingredient * Amount * Unit * Waste * .a-a{fill:#347362;}.b-a{fill:#fff;} Grams …" at bounding box center [663, 498] width 951 height 646
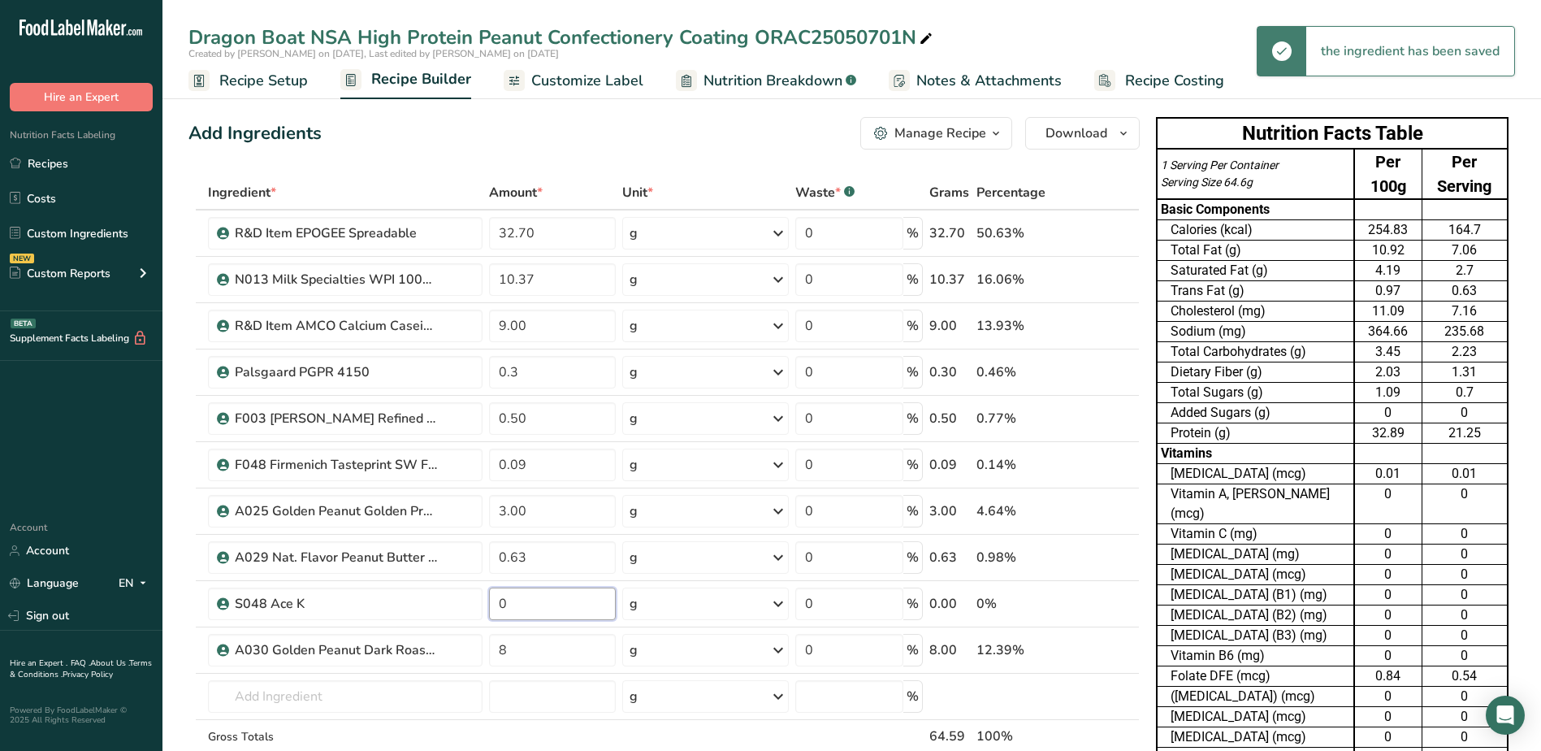
type input "5"
type input "0.05"
click at [535, 647] on div "Ingredient * Amount * Unit * Waste * .a-a{fill:#347362;}.b-a{fill:#fff;} Grams …" at bounding box center [663, 498] width 951 height 646
type input "10"
click at [648, 733] on div "Ingredient * Amount * Unit * Waste * .a-a{fill:#347362;}.b-a{fill:#fff;} Grams …" at bounding box center [663, 498] width 951 height 646
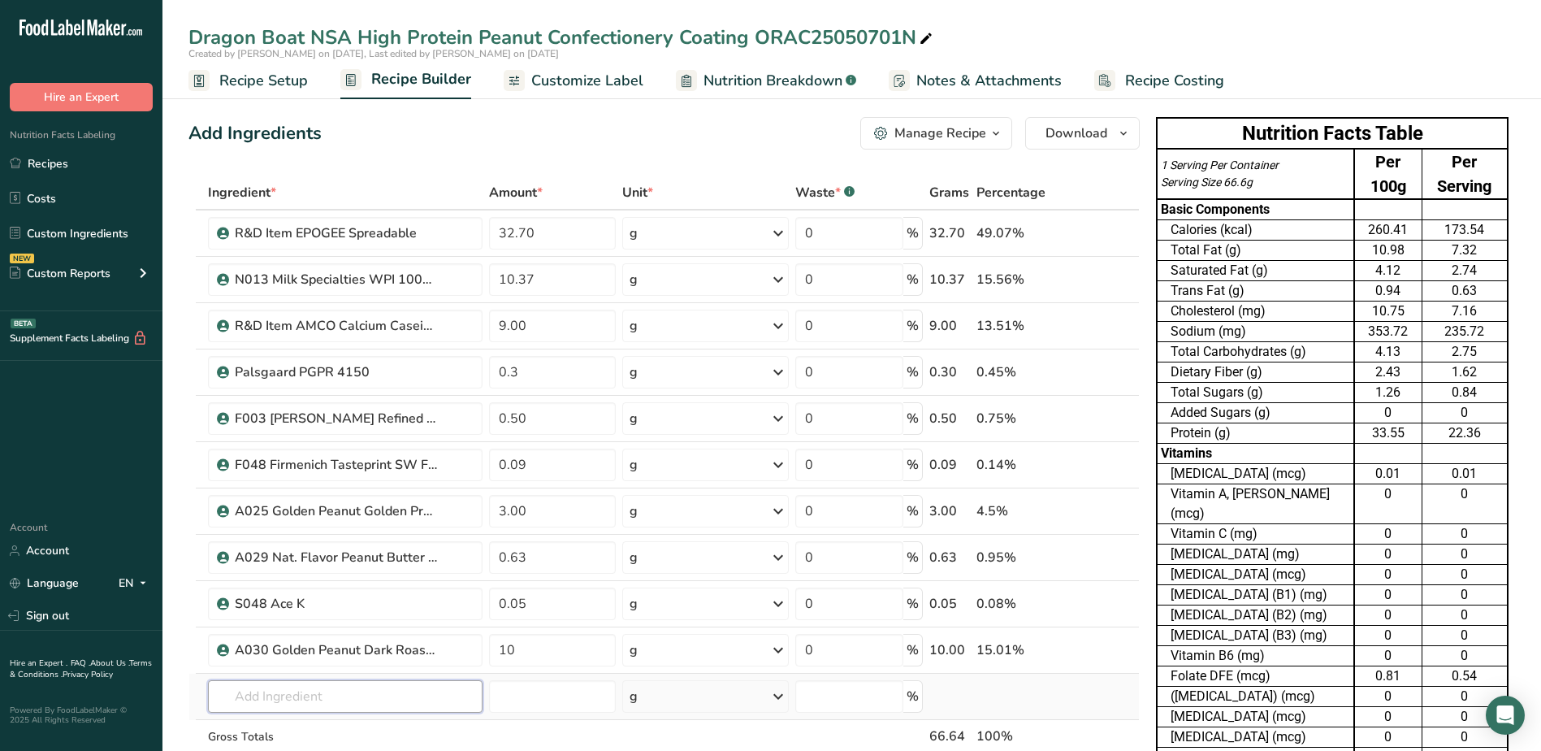
click at [430, 701] on input "text" at bounding box center [345, 696] width 274 height 32
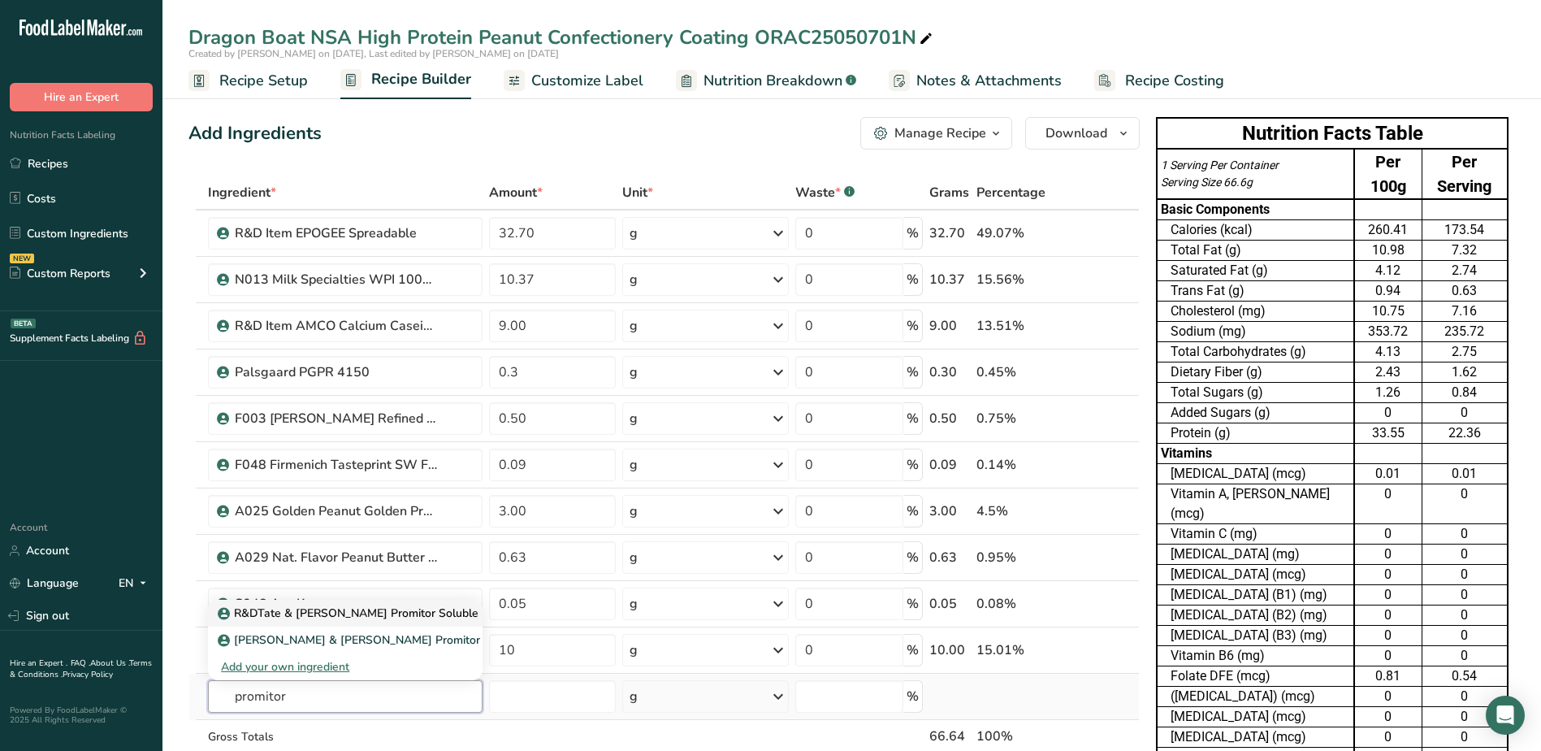
type input "promitor"
click at [422, 609] on p "R&DTate & [PERSON_NAME] Promitor Soluble Fibre 70H R" at bounding box center [382, 612] width 323 height 17
type input "R&DTate & [PERSON_NAME] Promitor Soluble Fibre 70H R"
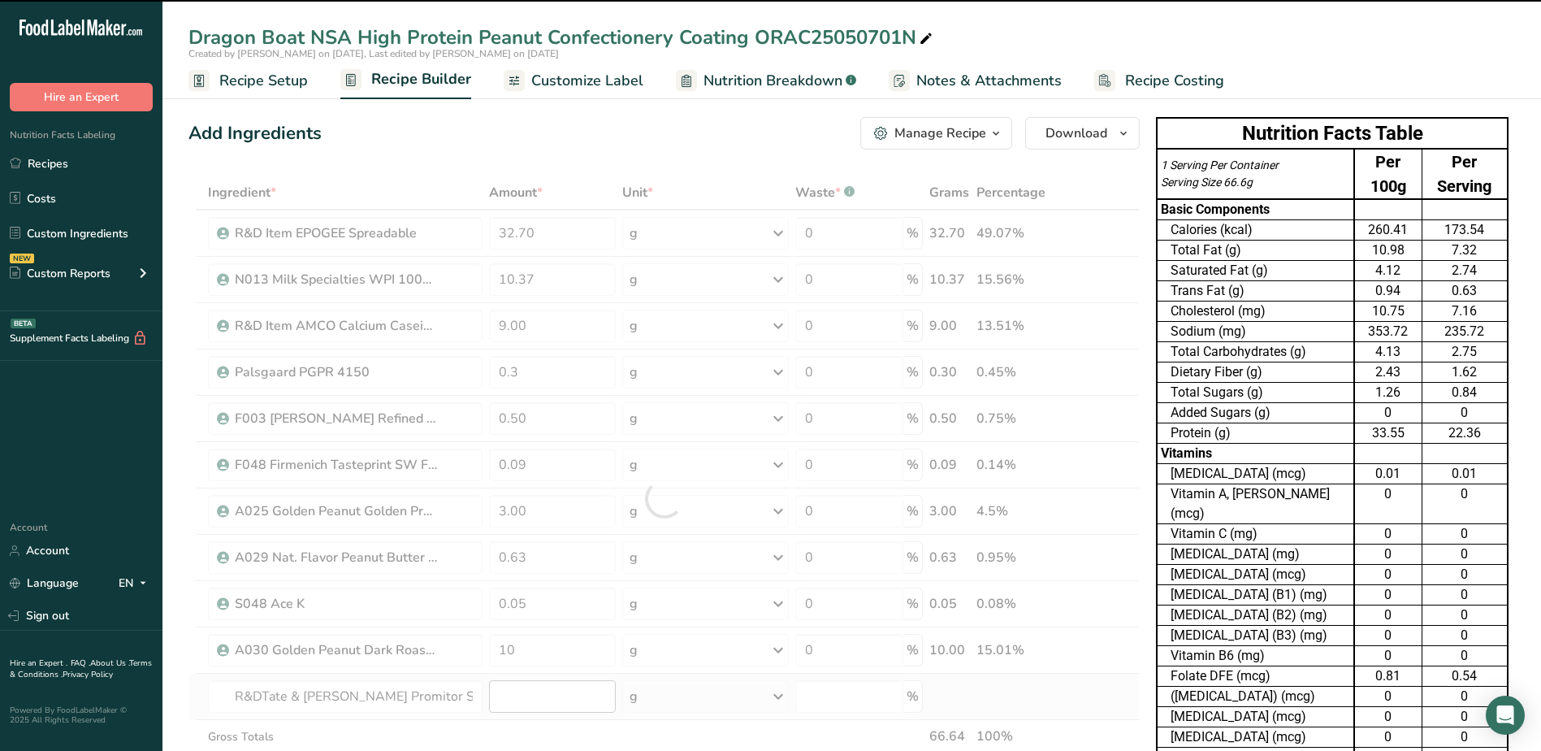
type input "0"
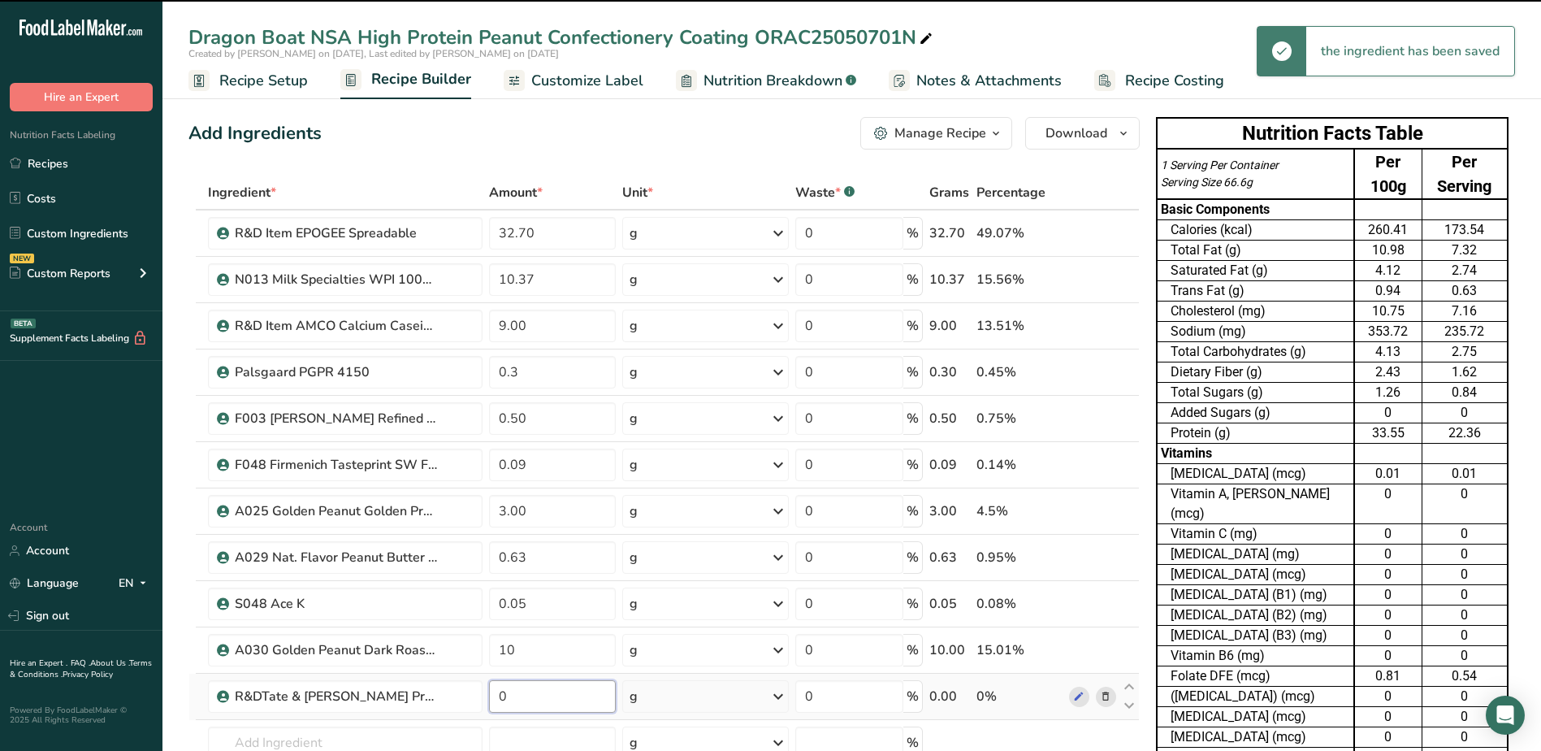
click at [533, 693] on input "0" at bounding box center [552, 696] width 127 height 32
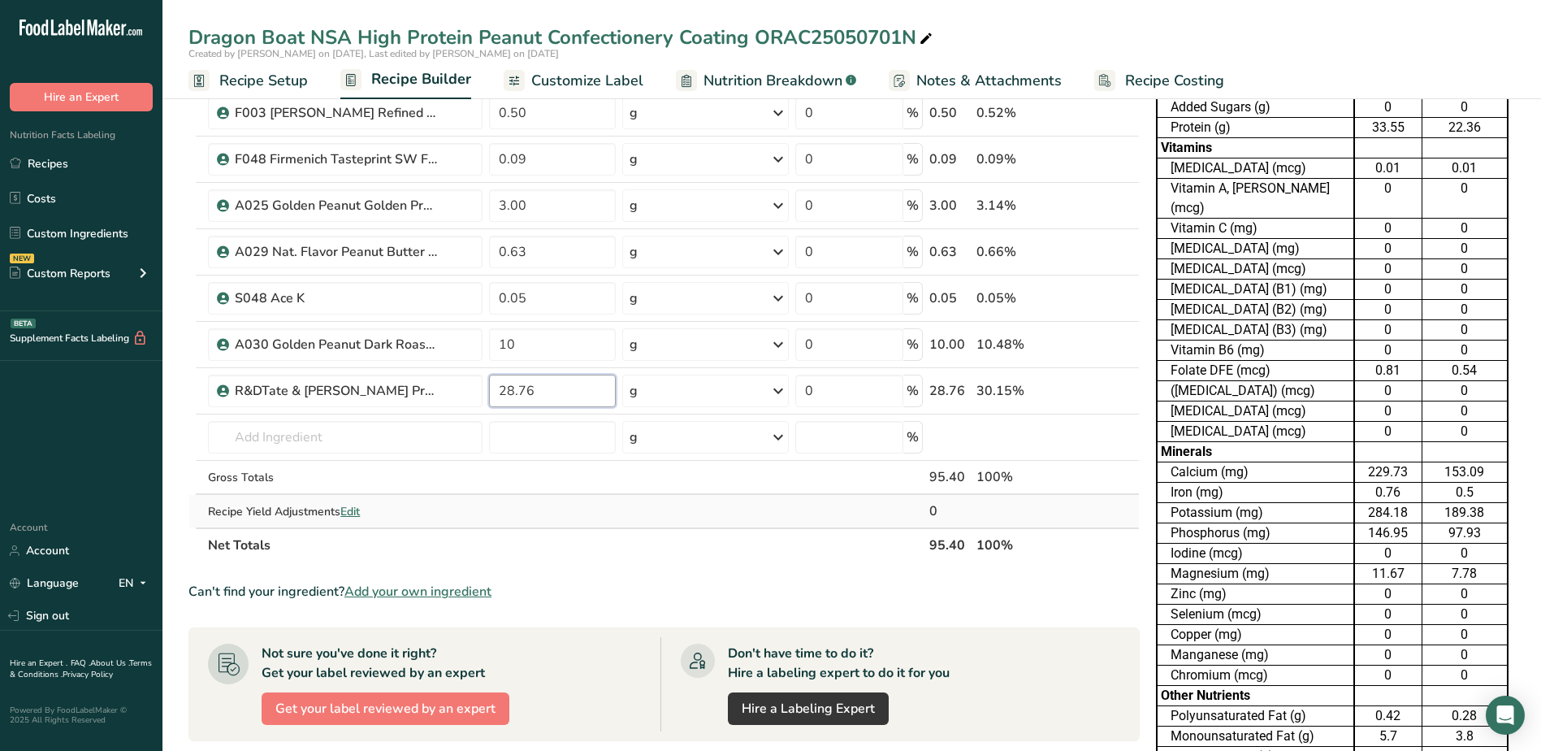
scroll to position [487, 0]
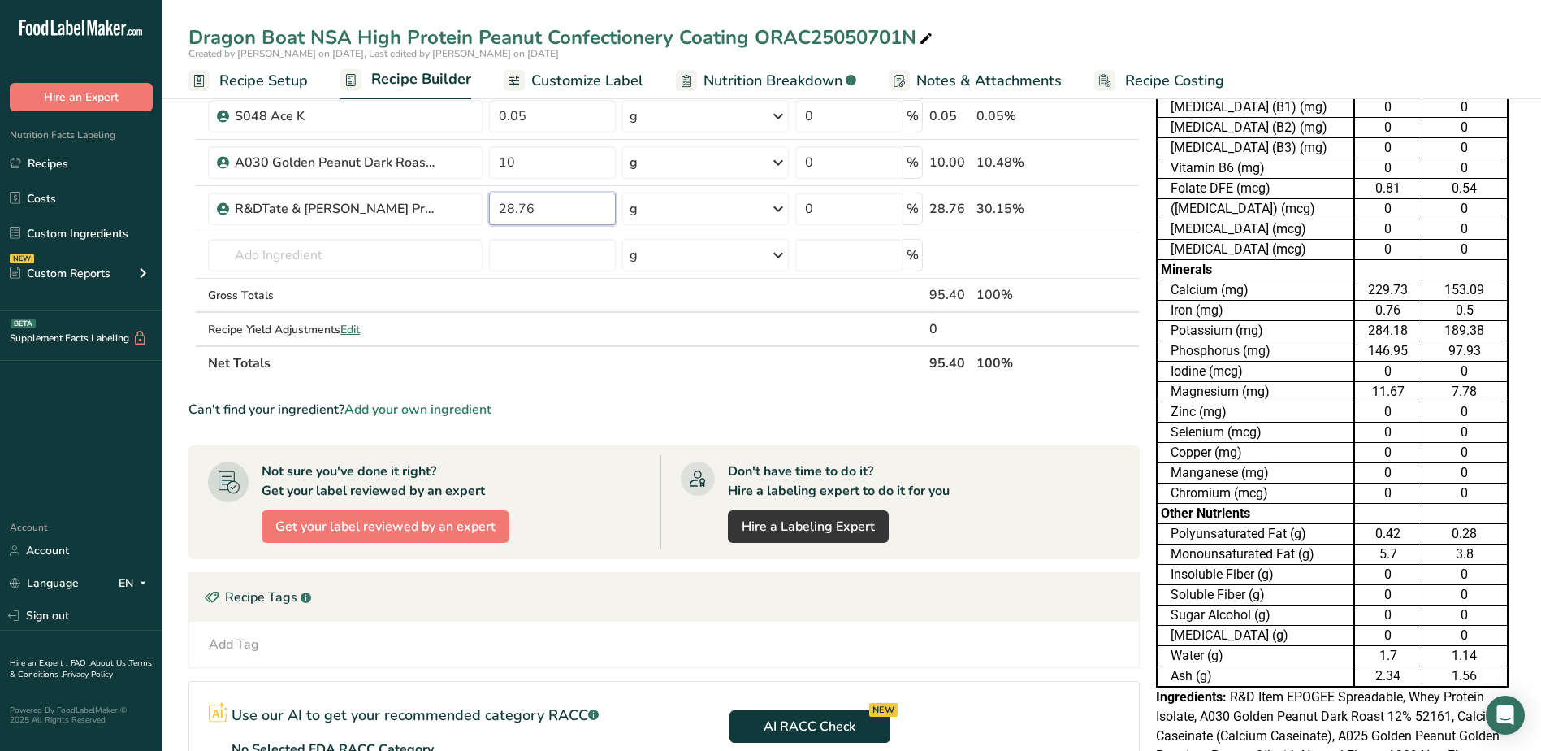
type input "28.76"
click at [695, 375] on div "Ingredient * Amount * Unit * Waste * .a-a{fill:#347362;}.b-a{fill:#fff;} Grams …" at bounding box center [663, 34] width 951 height 692
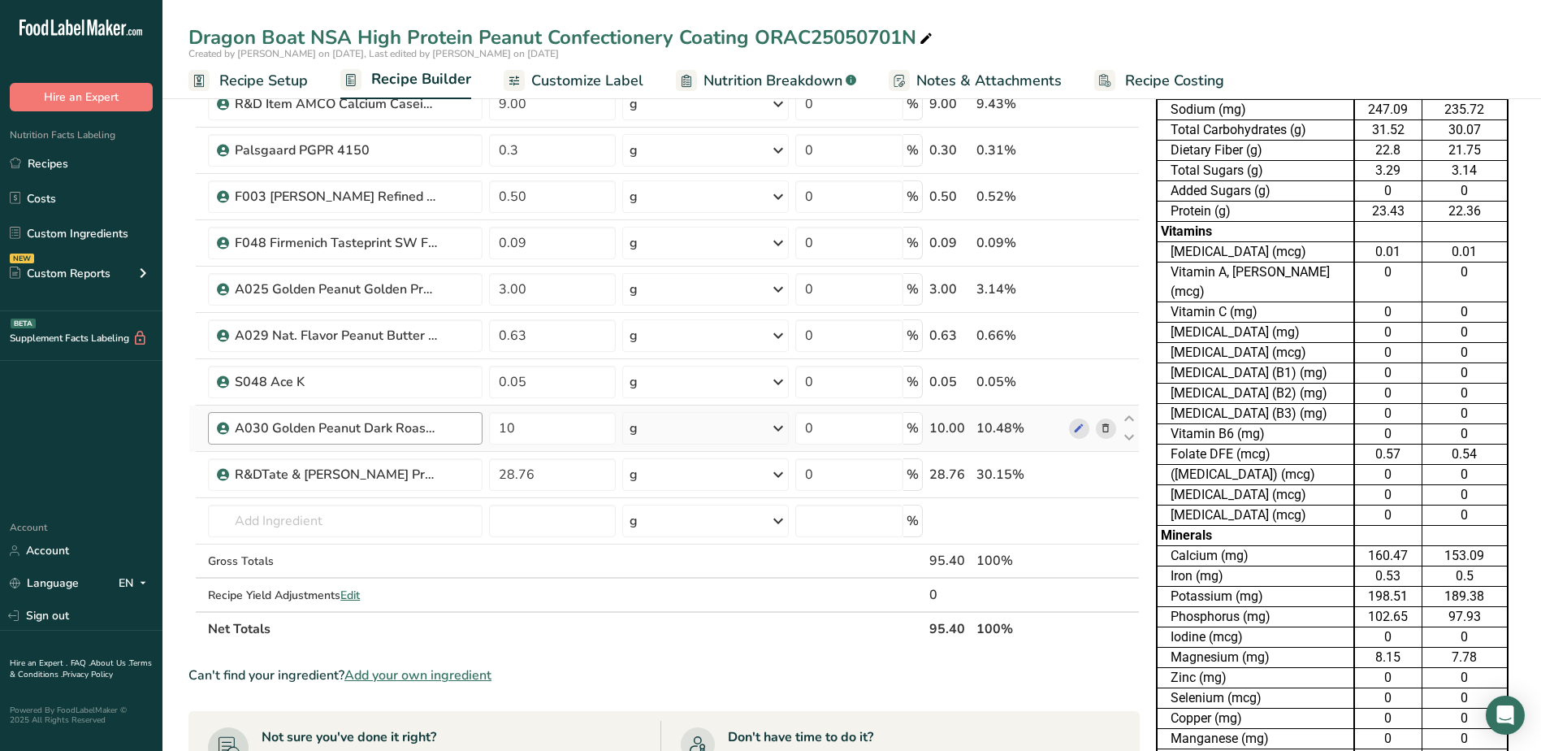
scroll to position [244, 0]
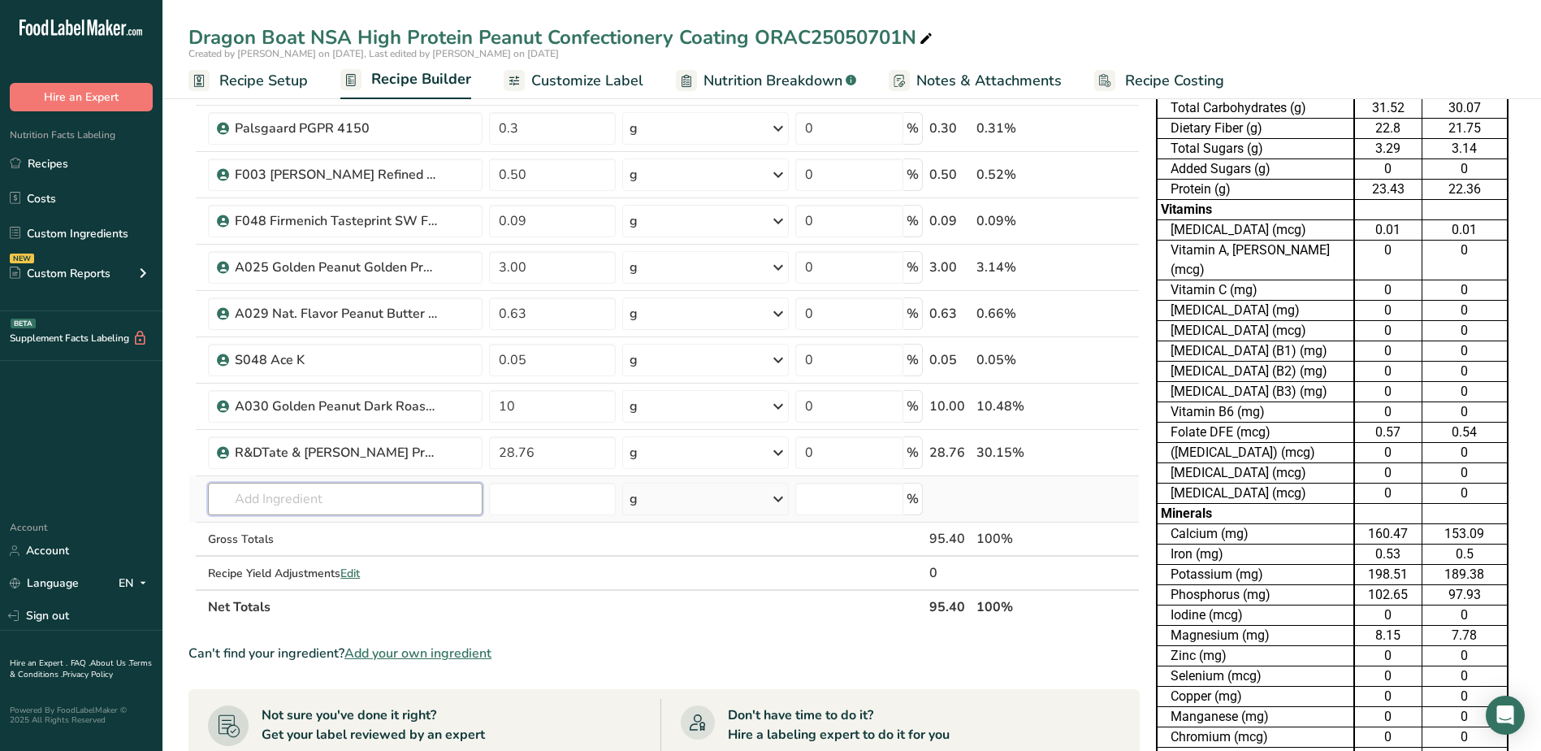
click at [296, 498] on input "text" at bounding box center [345, 499] width 274 height 32
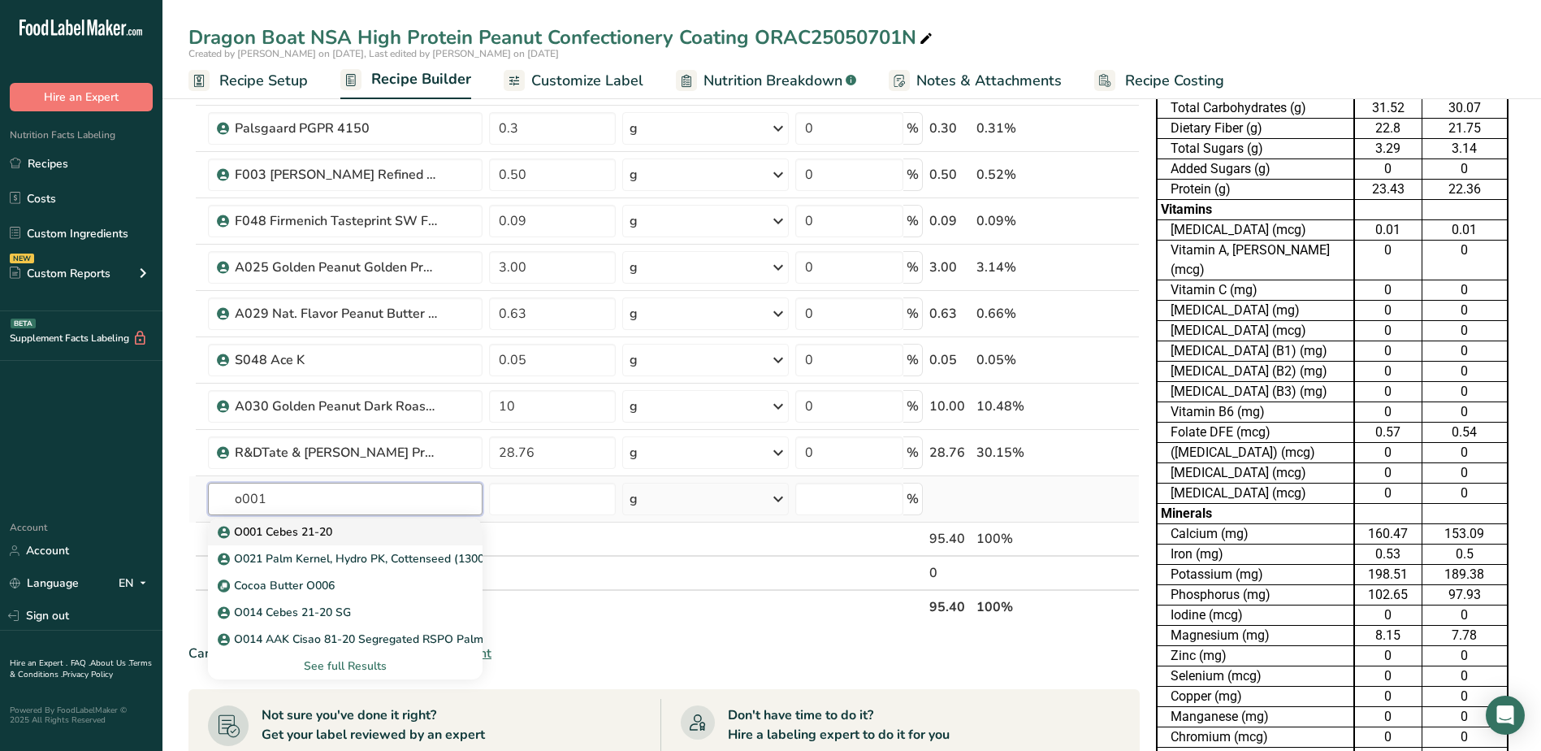
type input "o001"
click at [288, 532] on p "O001 Cebes 21-20" at bounding box center [276, 531] width 111 height 17
type input "O001 Cebes 21-20"
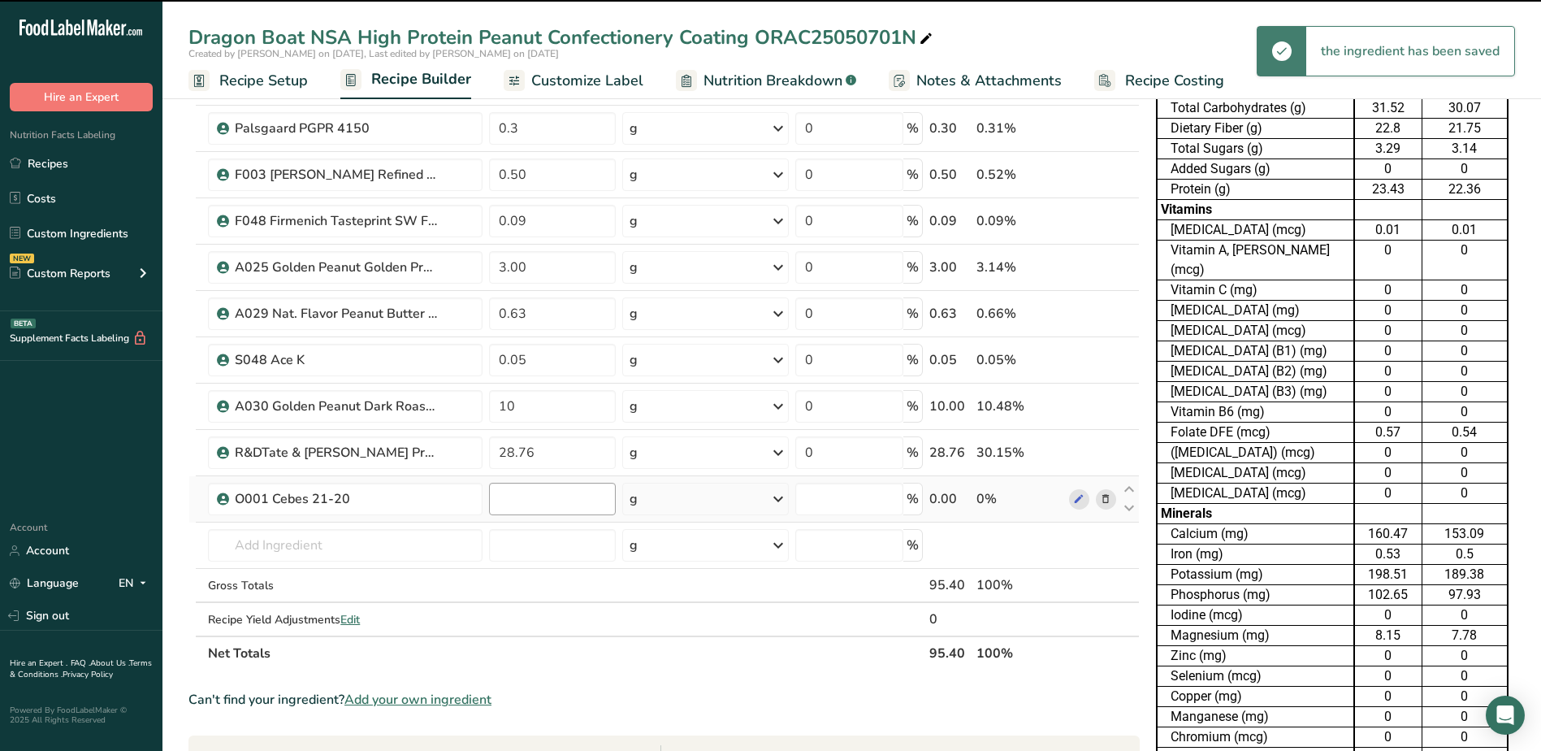
type input "0"
click at [543, 507] on input "0" at bounding box center [552, 499] width 127 height 32
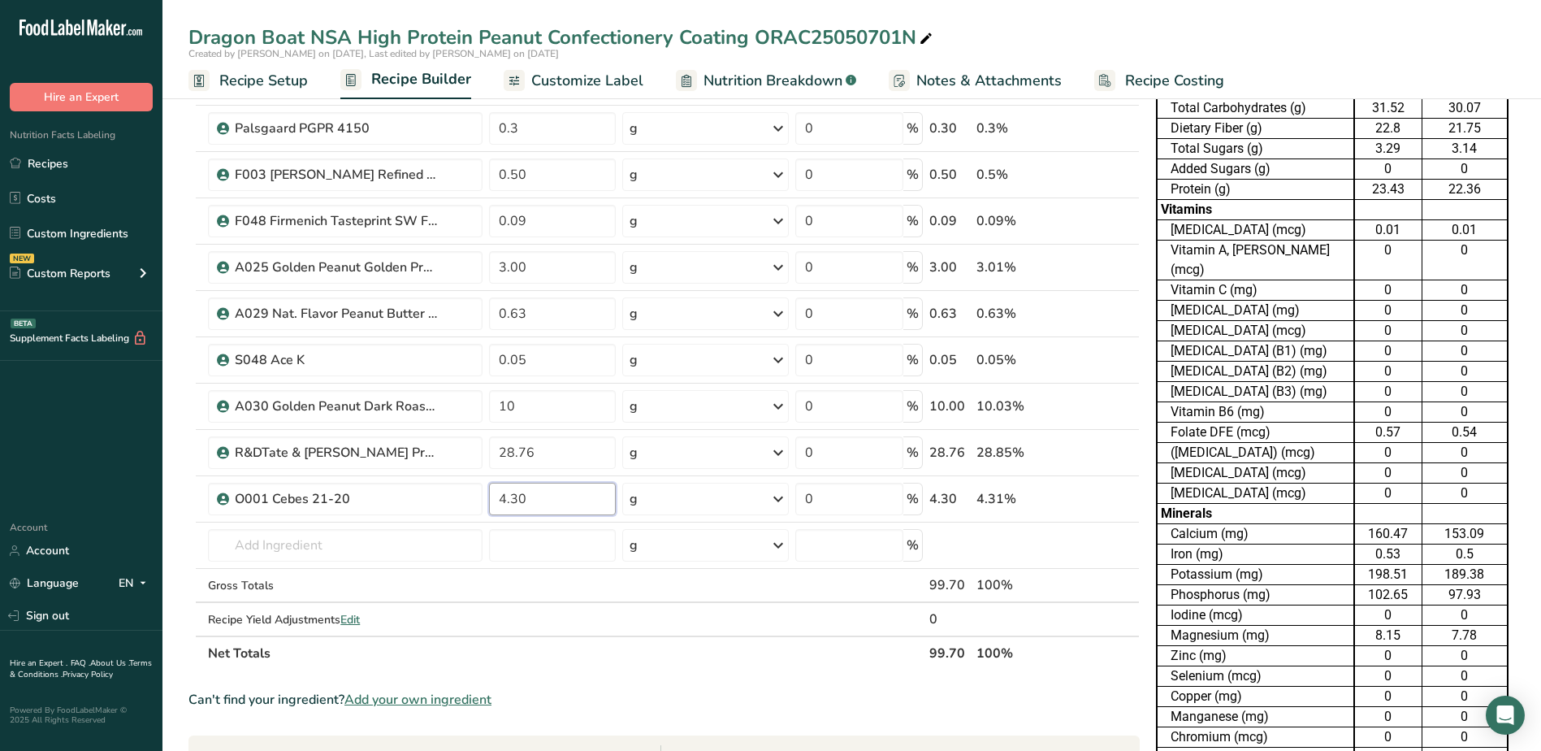
type input "4.30"
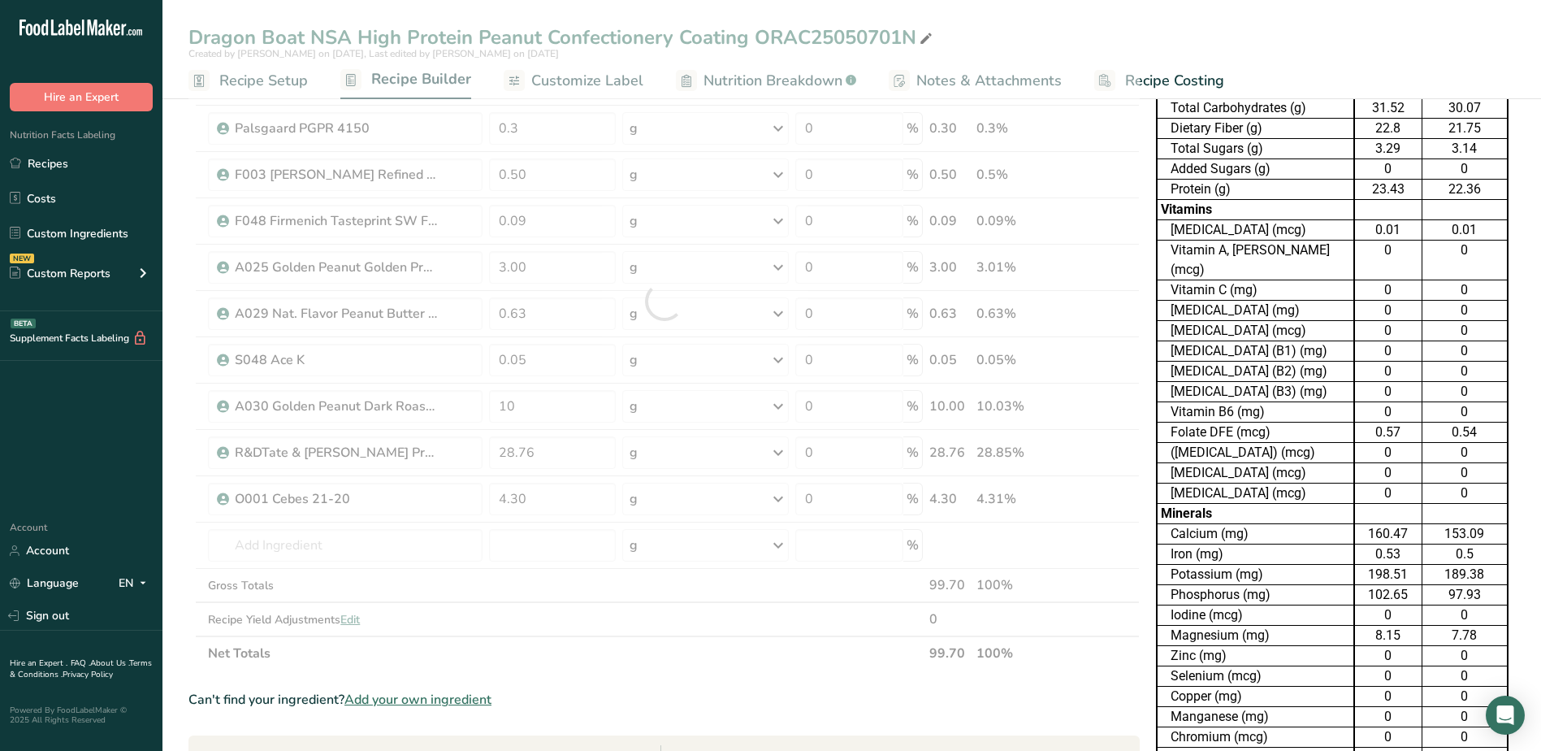
click at [642, 637] on div "Ingredient * Amount * Unit * Waste * .a-a{fill:#347362;}.b-a{fill:#fff;} Grams …" at bounding box center [663, 301] width 951 height 738
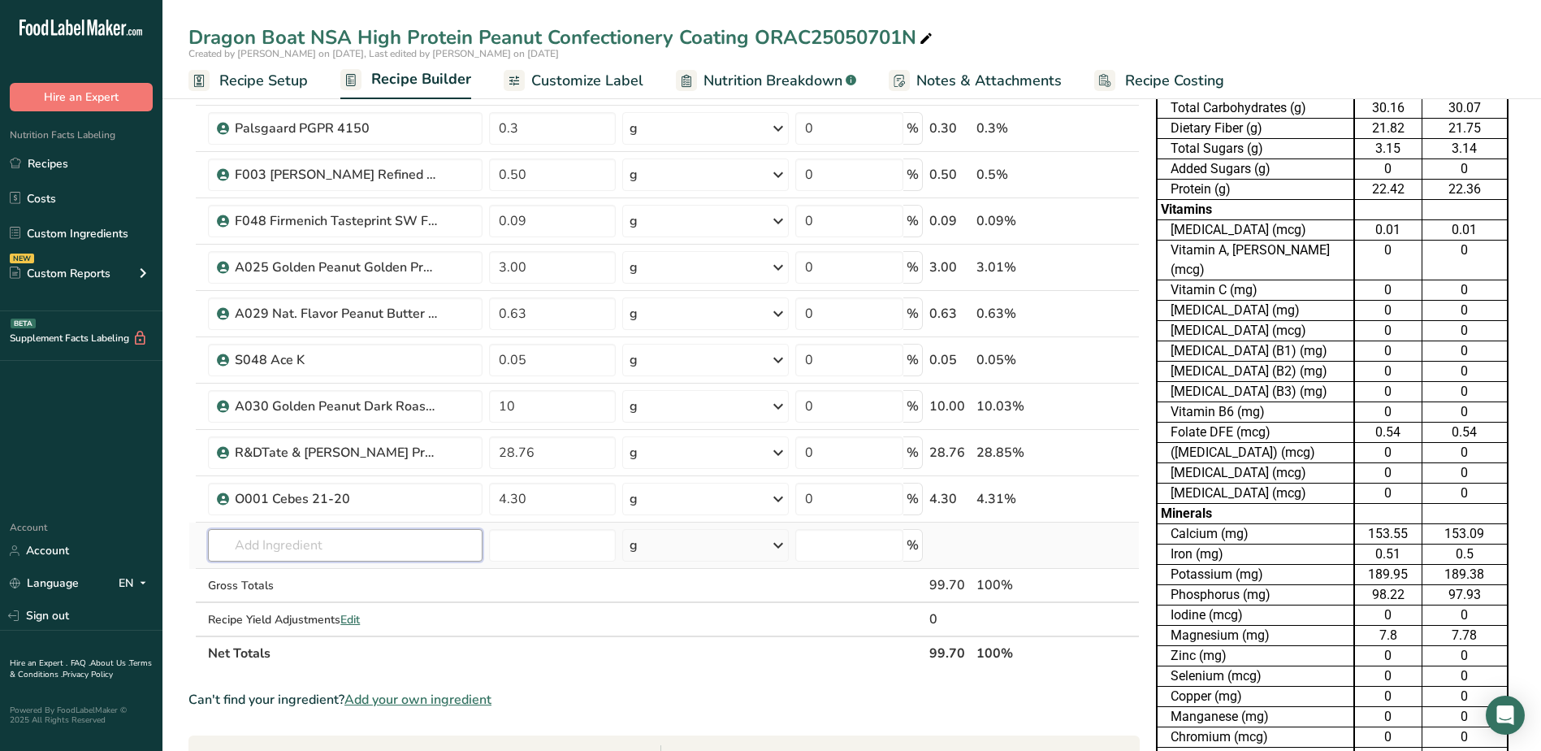
click at [298, 532] on input "text" at bounding box center [345, 545] width 274 height 32
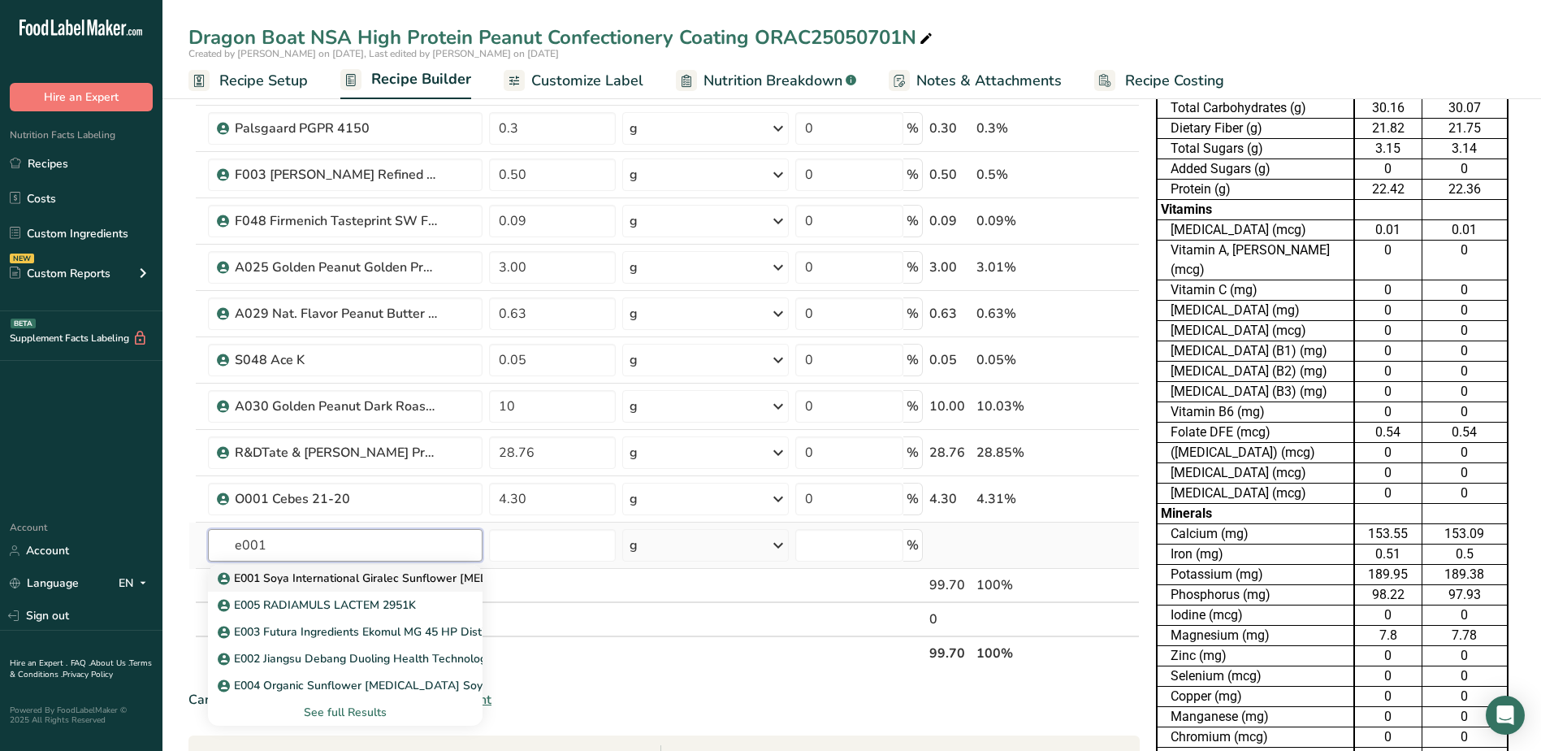
type input "e001"
click at [306, 575] on p "E001 Soya International Giralec Sunflower [MEDICAL_DATA] SUNRISE SFL" at bounding box center [425, 577] width 409 height 17
type input "E001 Soya International Giralec Sunflower [MEDICAL_DATA] SUNRISE SFL"
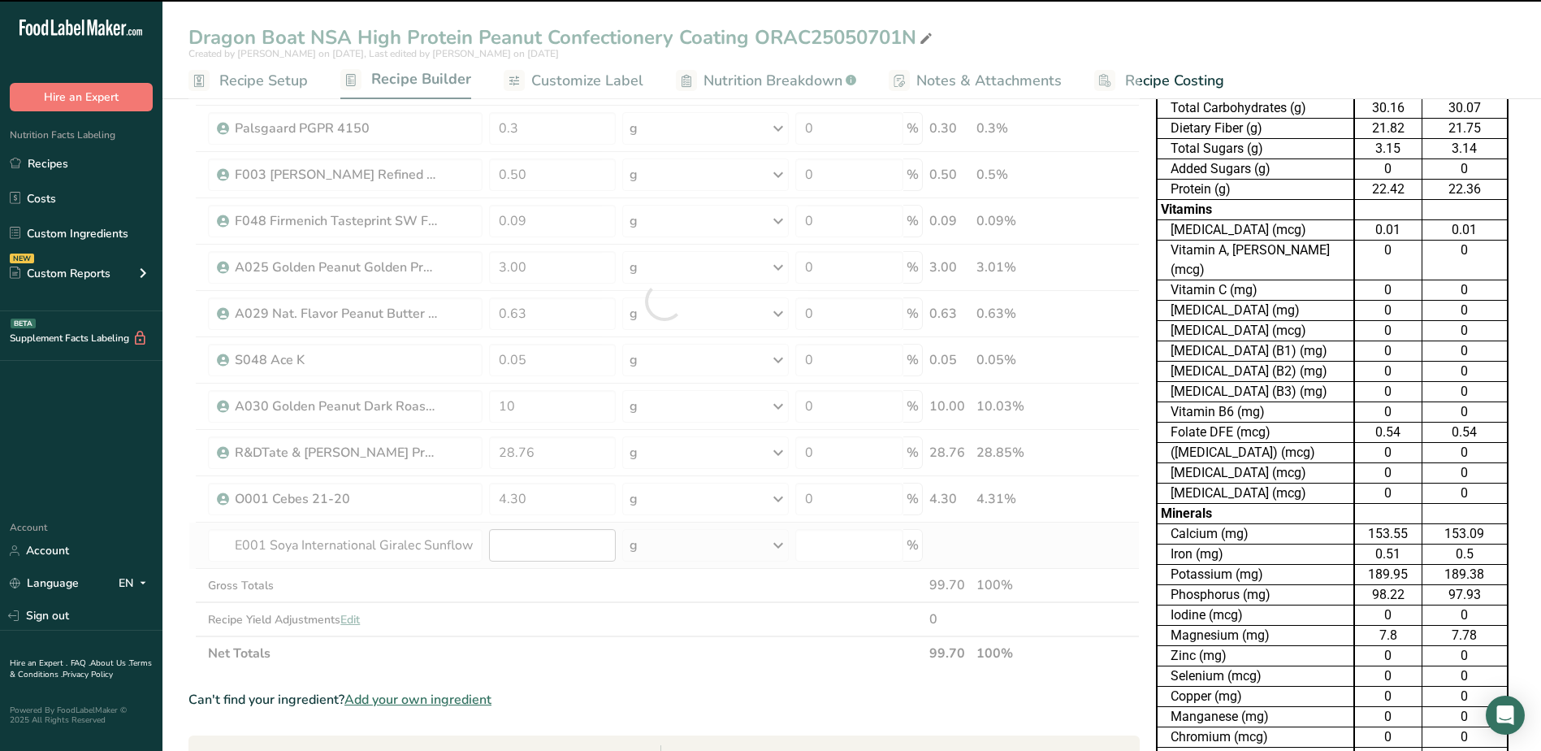
type input "0"
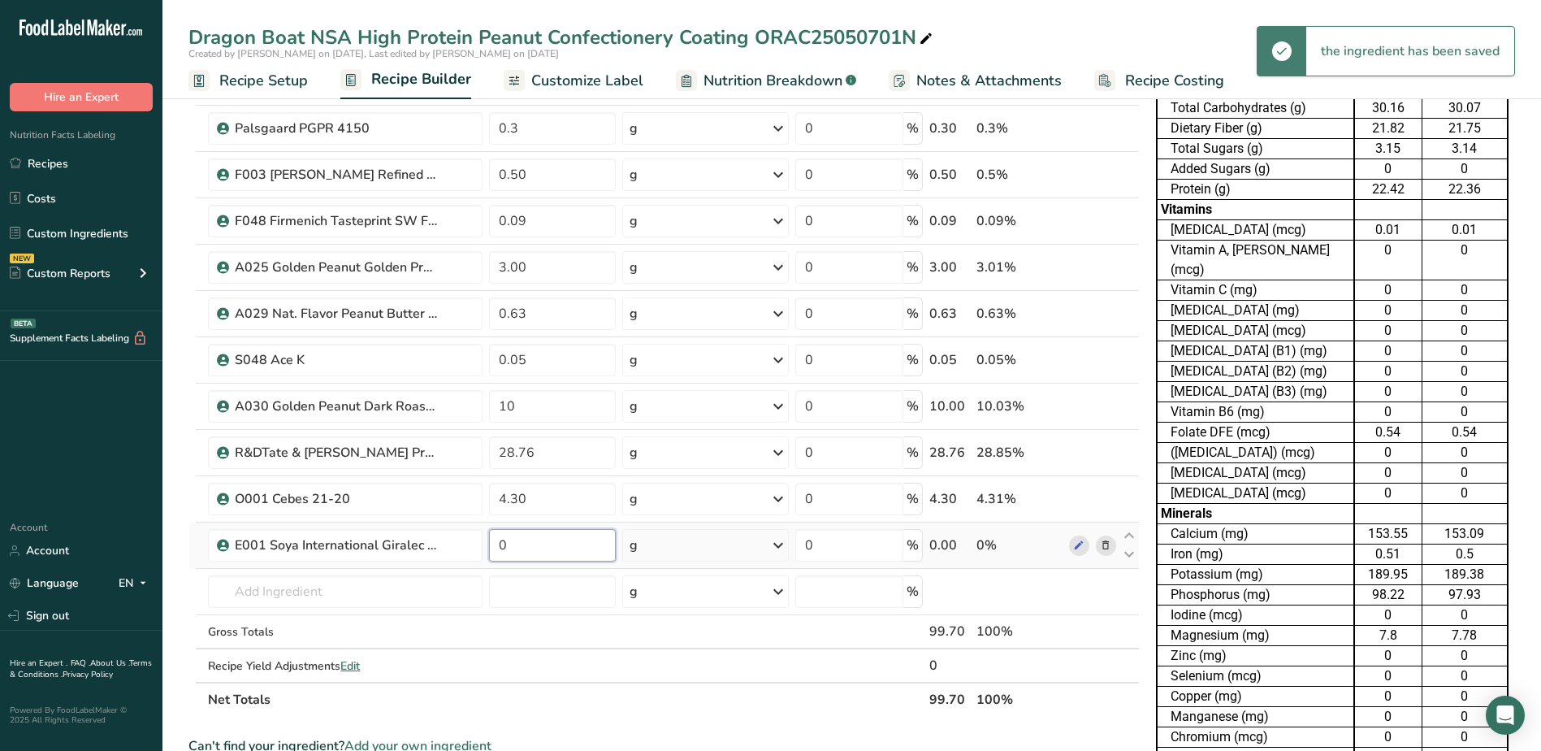
click at [561, 548] on input "0" at bounding box center [552, 545] width 127 height 32
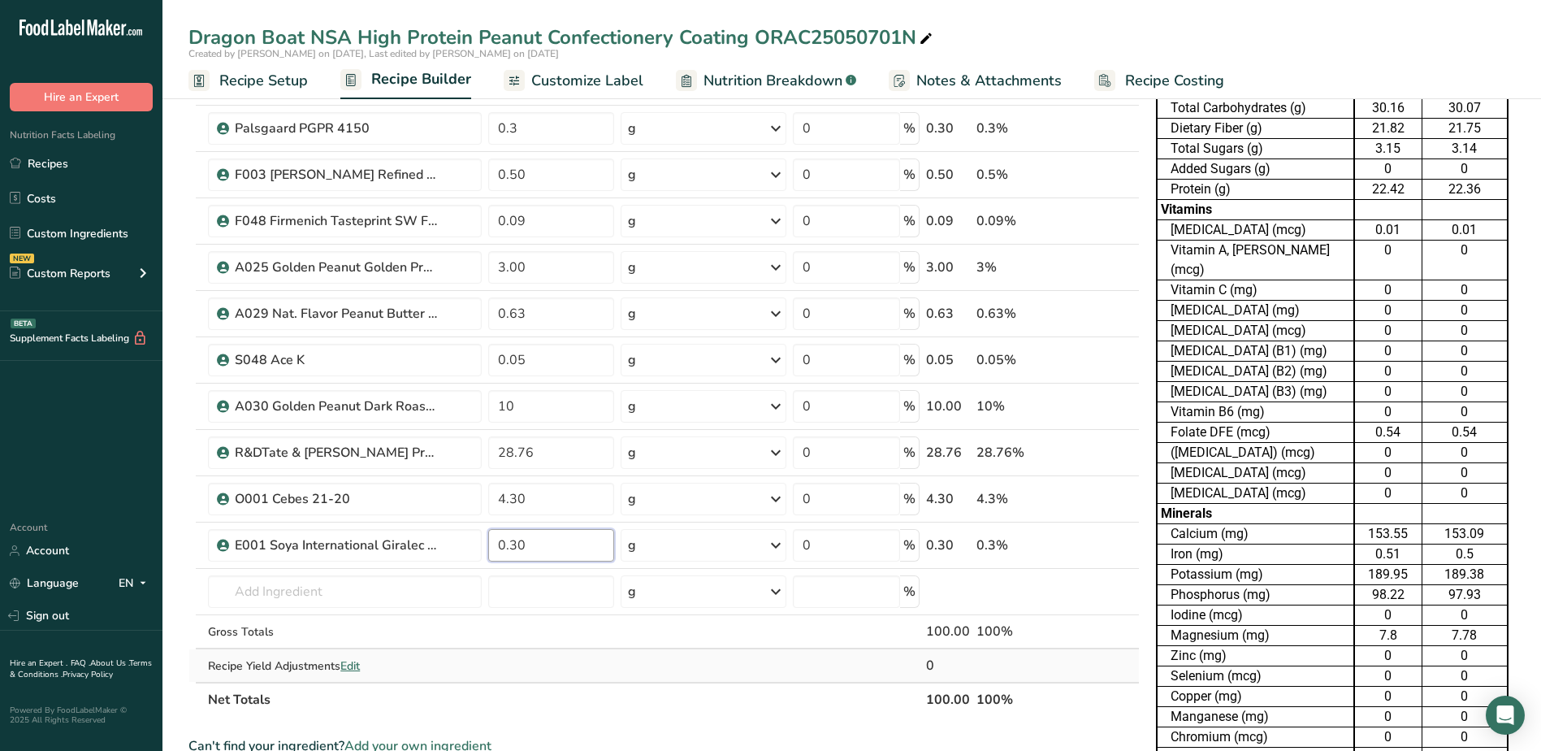
type input "0.30"
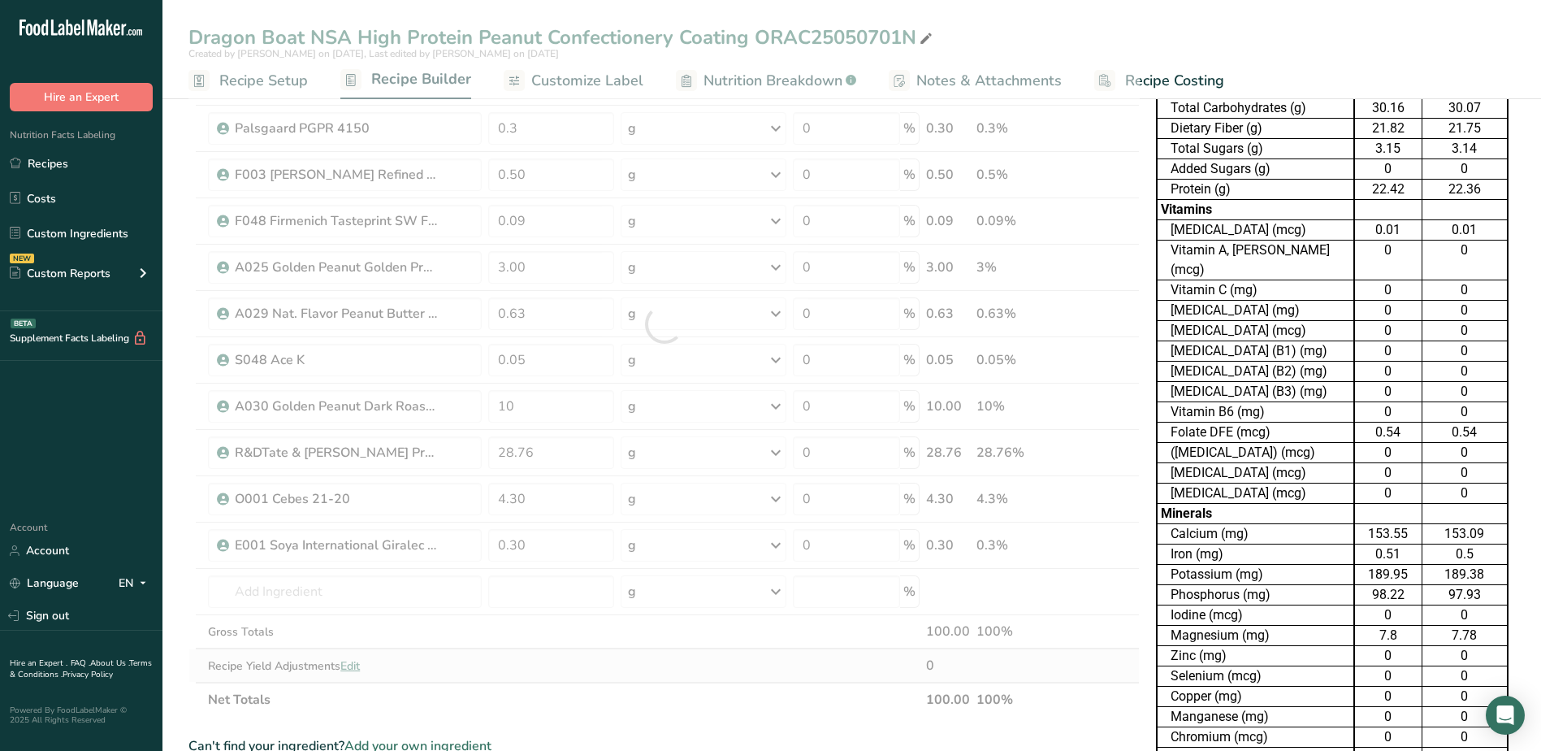
click at [630, 660] on div "Ingredient * Amount * Unit * Waste * .a-a{fill:#347362;}.b-a{fill:#fff;} Grams …" at bounding box center [663, 324] width 951 height 785
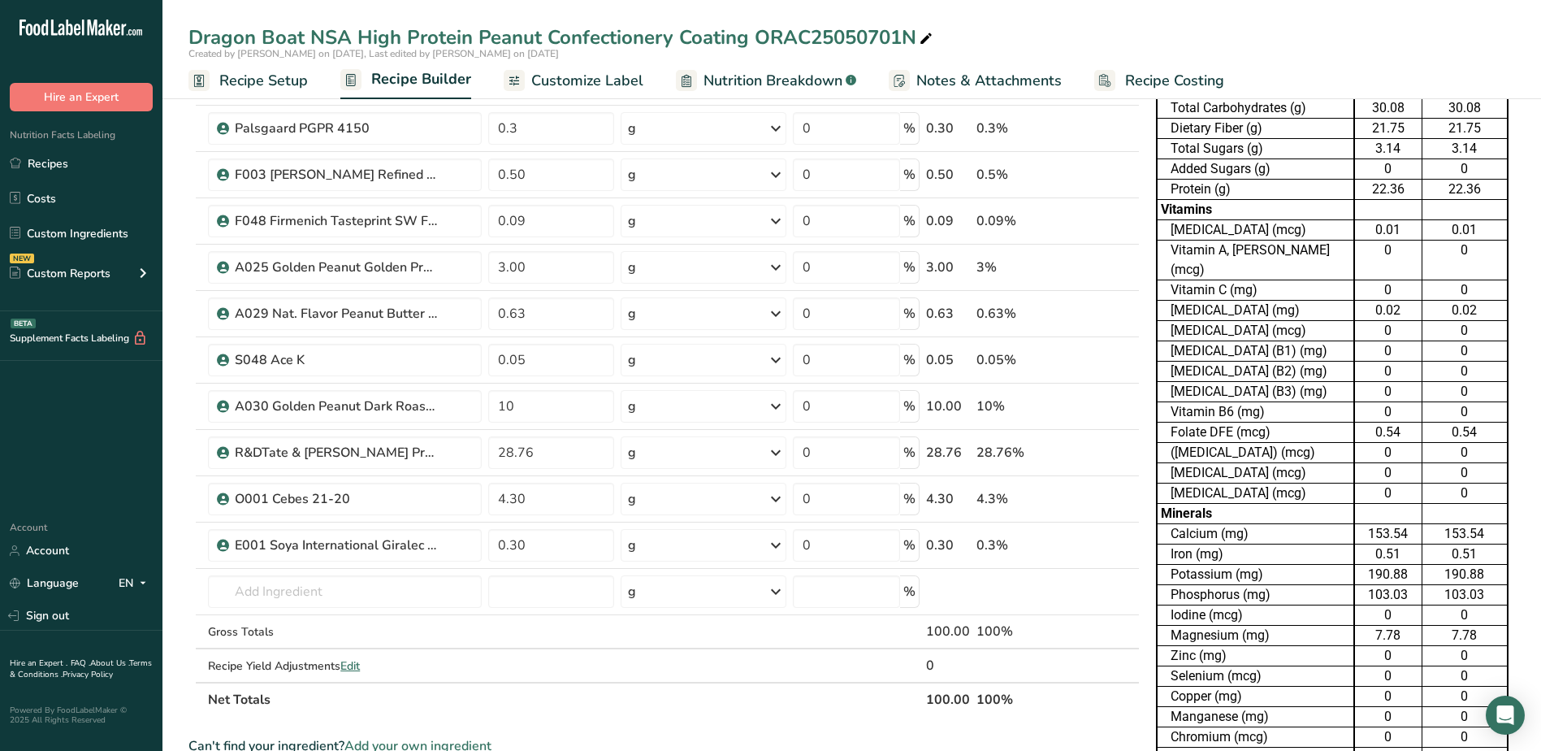
click at [626, 85] on span "Customize Label" at bounding box center [587, 81] width 112 height 22
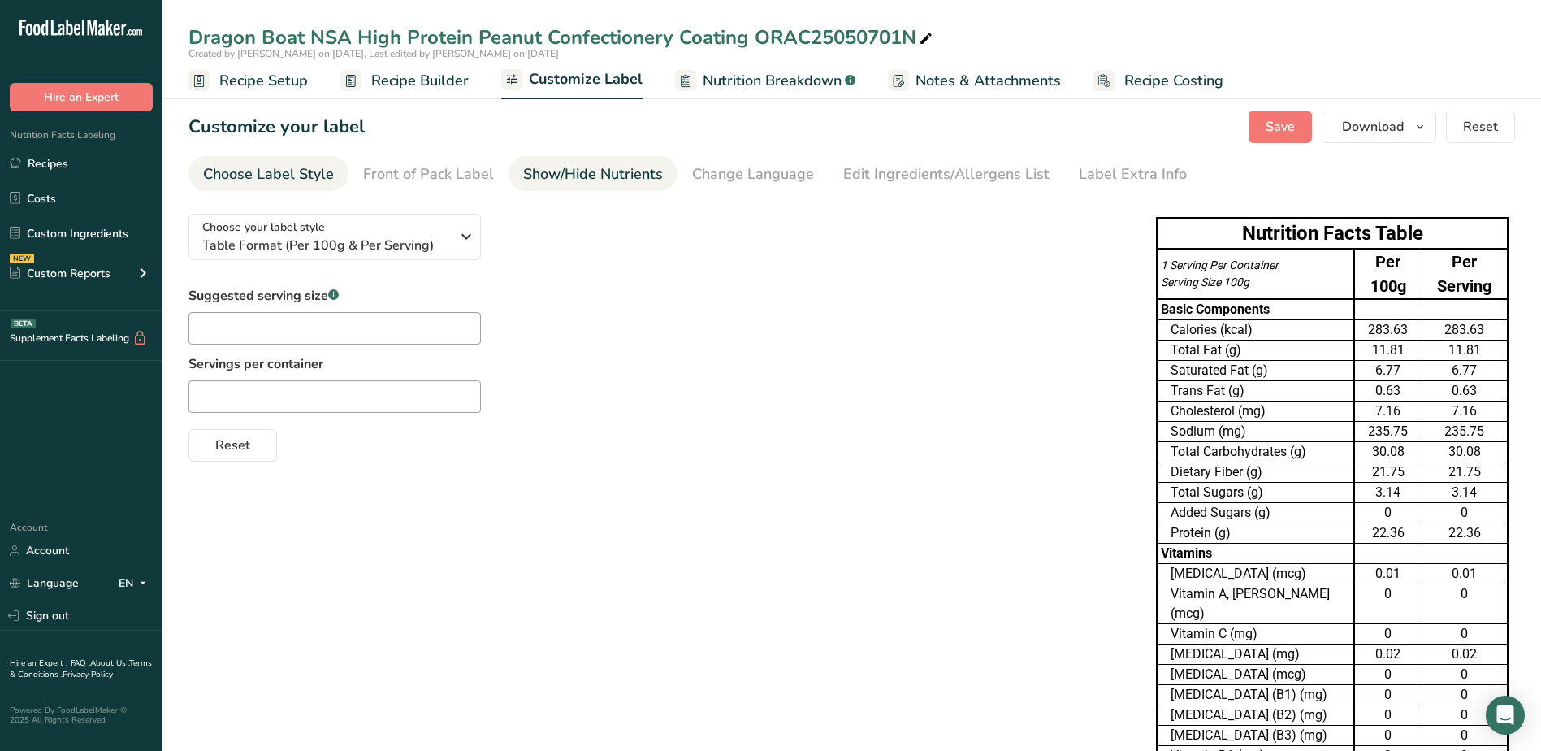
click at [604, 183] on div "Show/Hide Nutrients" at bounding box center [593, 174] width 140 height 22
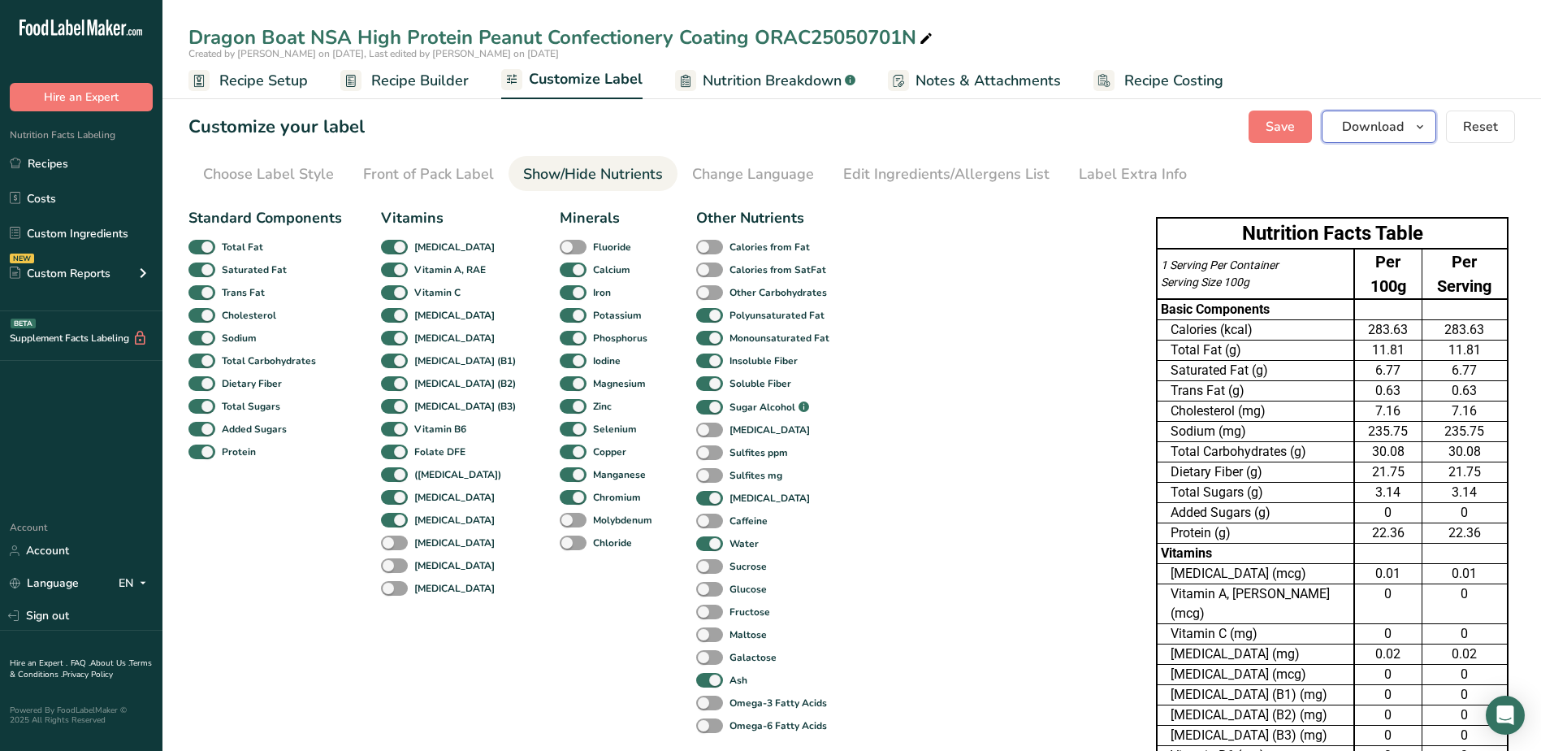
click at [1419, 134] on icon "button" at bounding box center [1420, 127] width 13 height 20
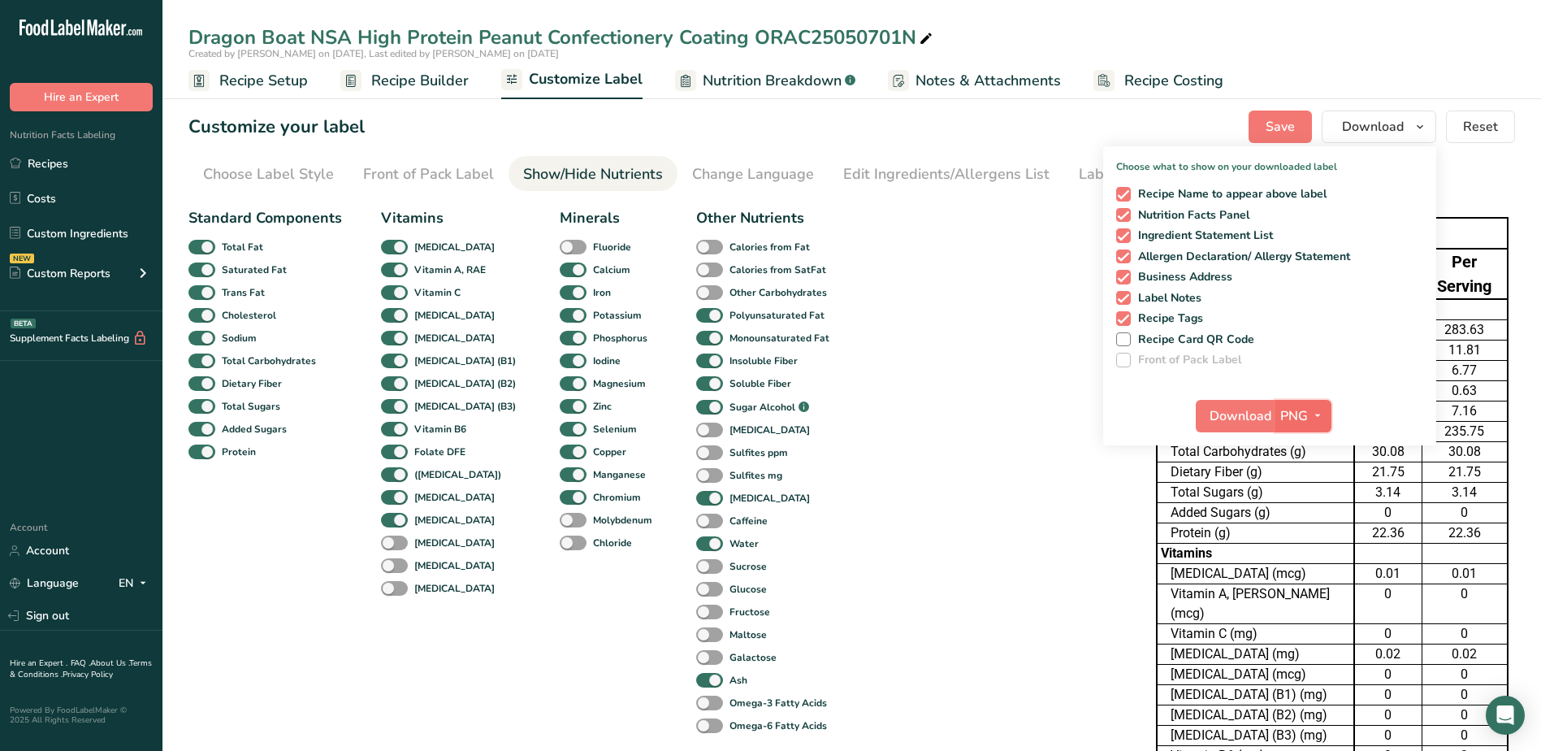
click at [1318, 419] on icon "button" at bounding box center [1317, 415] width 13 height 20
click at [1301, 545] on link "XLSX" at bounding box center [1305, 556] width 52 height 27
checkbox input "false"
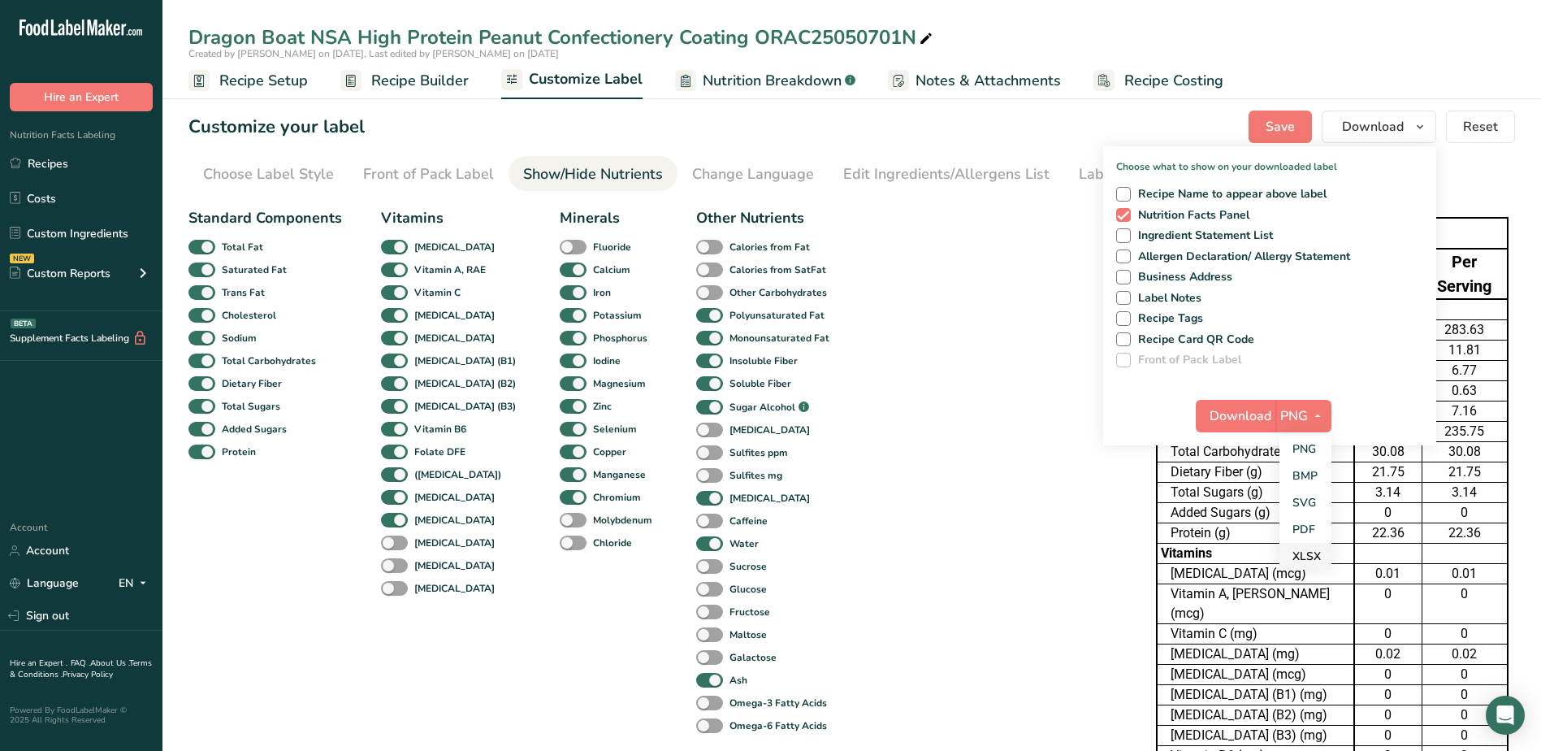
checkbox input "false"
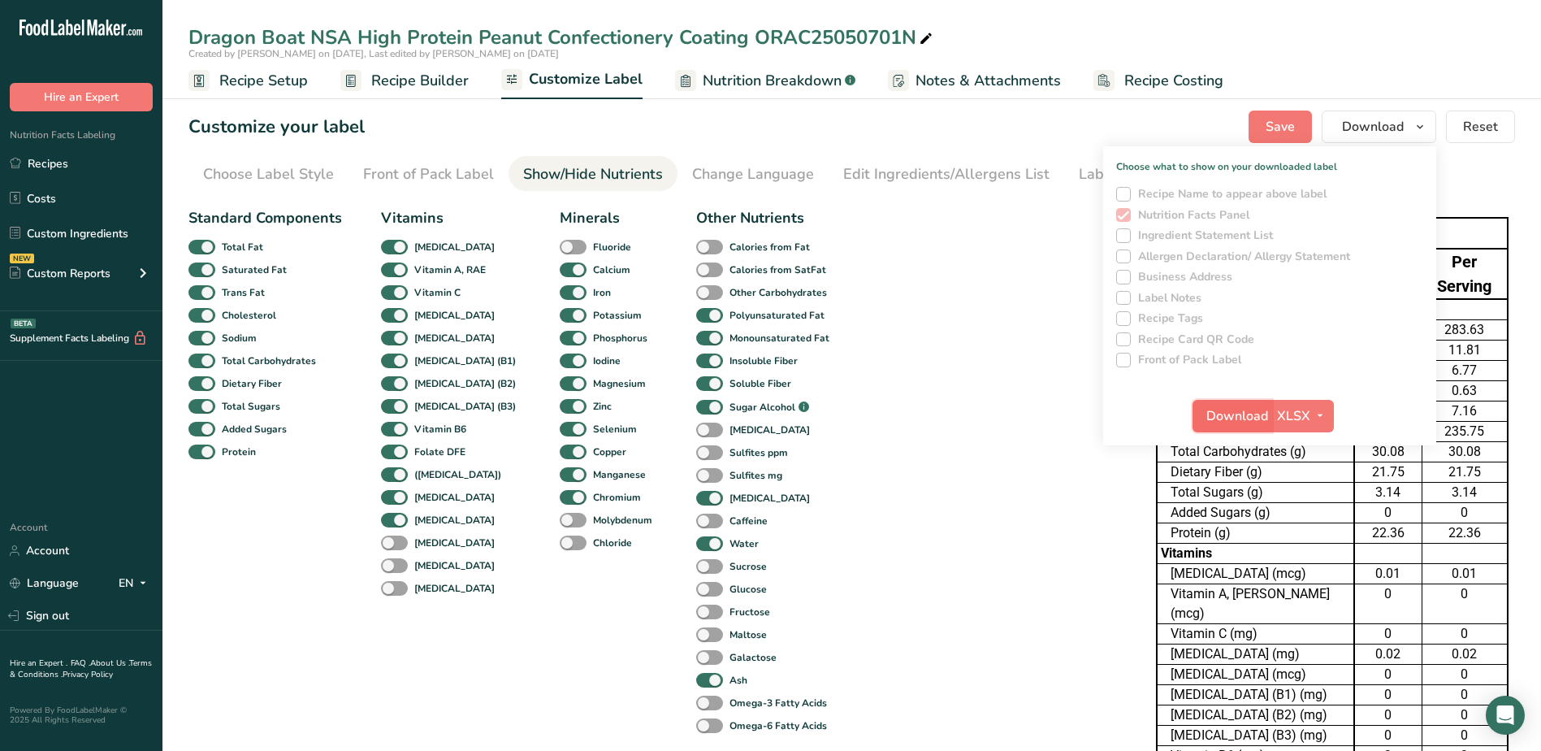
click at [1250, 416] on span "Download" at bounding box center [1237, 415] width 62 height 19
